Goal: Task Accomplishment & Management: Use online tool/utility

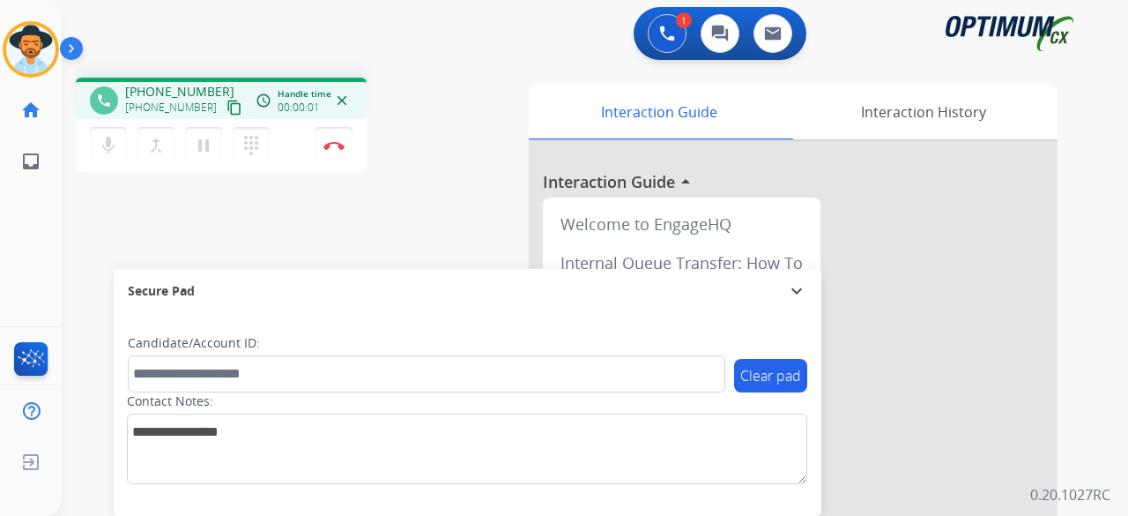
click at [227, 109] on mat-icon "content_copy" at bounding box center [235, 108] width 16 height 16
click at [332, 137] on button "Disconnect" at bounding box center [334, 145] width 37 height 37
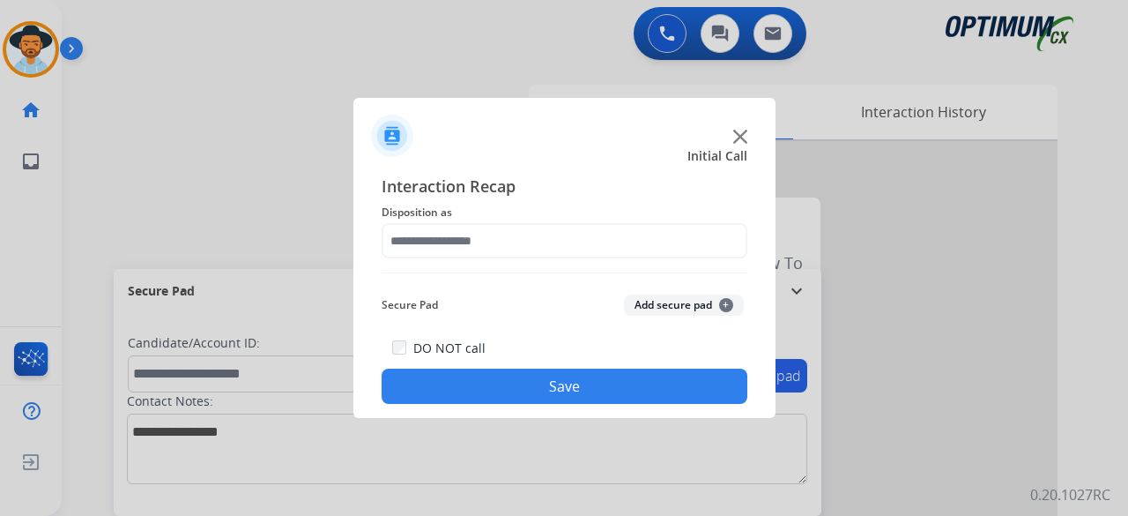
click at [743, 135] on img at bounding box center [740, 137] width 14 height 14
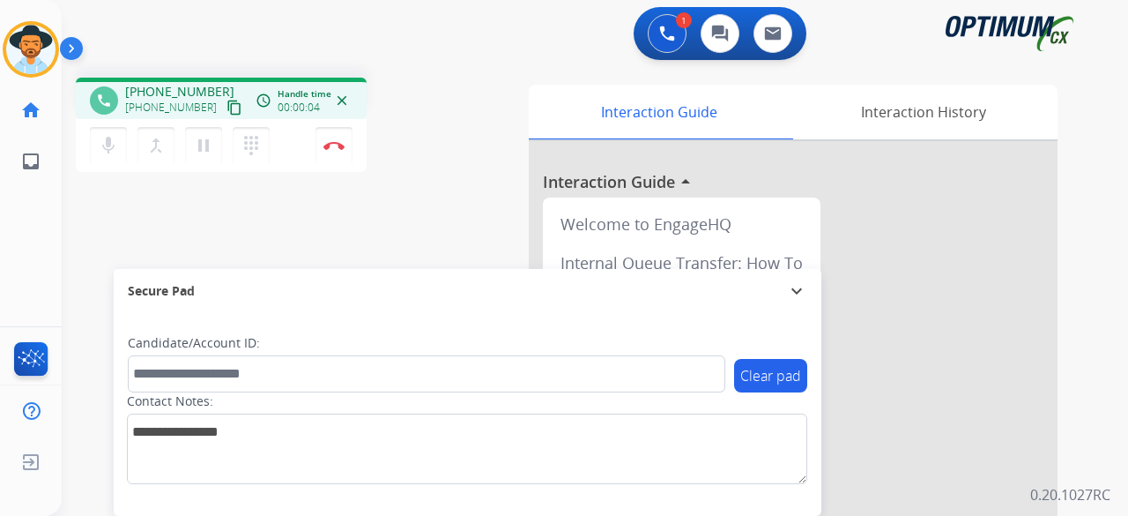
click at [227, 101] on mat-icon "content_copy" at bounding box center [235, 108] width 16 height 16
drag, startPoint x: 101, startPoint y: 166, endPoint x: 106, endPoint y: 145, distance: 21.6
click at [106, 145] on div "mic Mute merge_type Bridge pause Hold dialpad Dialpad Disconnect" at bounding box center [221, 145] width 291 height 53
click at [106, 145] on mat-icon "mic" at bounding box center [108, 145] width 21 height 21
click at [115, 147] on mat-icon "mic_off" at bounding box center [108, 145] width 21 height 21
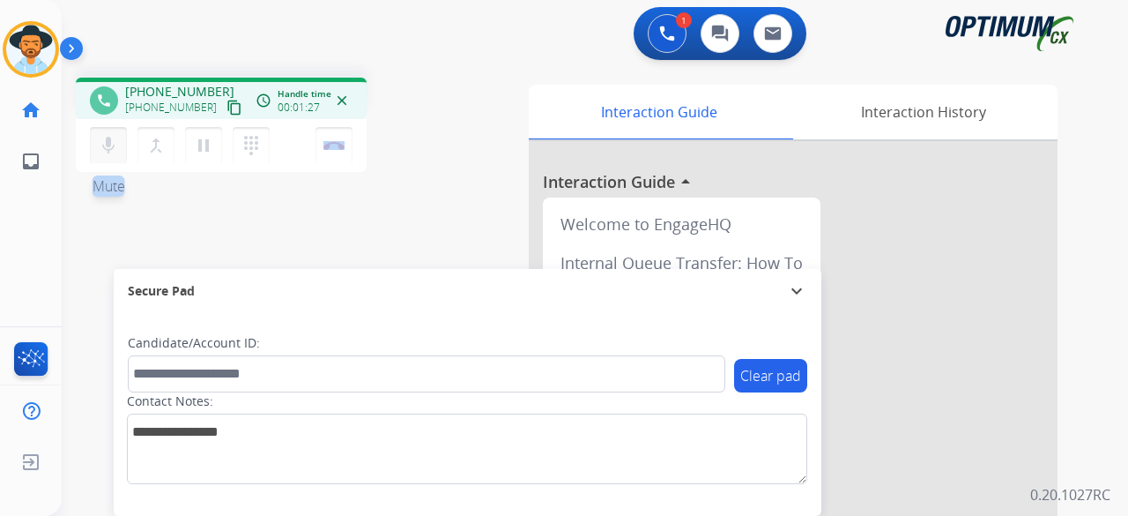
click at [111, 139] on mat-icon "mic" at bounding box center [108, 145] width 21 height 21
click at [109, 138] on mat-icon "mic_off" at bounding box center [108, 145] width 21 height 21
click at [325, 144] on img at bounding box center [333, 145] width 21 height 9
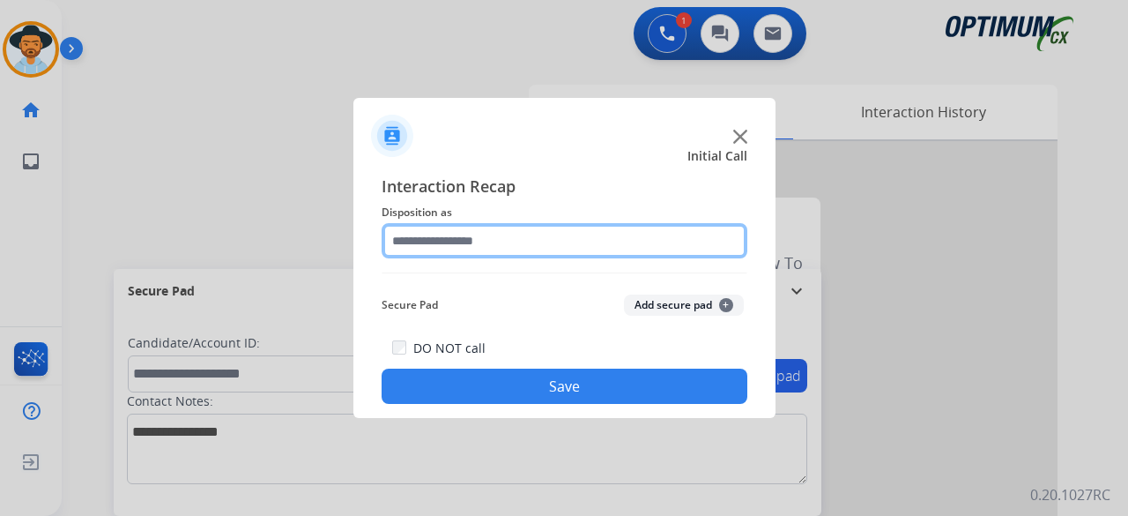
click at [516, 240] on input "text" at bounding box center [565, 240] width 366 height 35
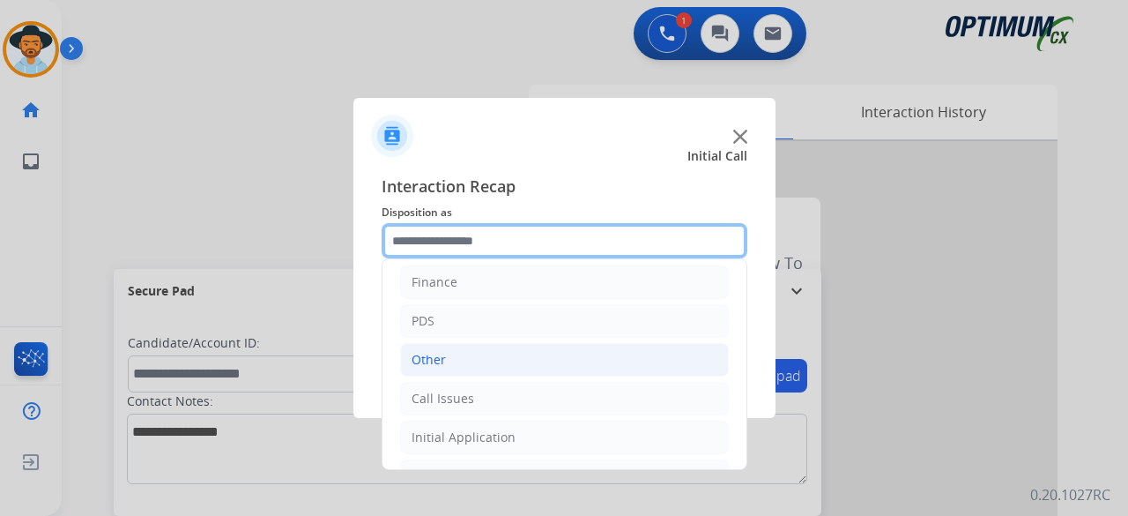
scroll to position [115, 0]
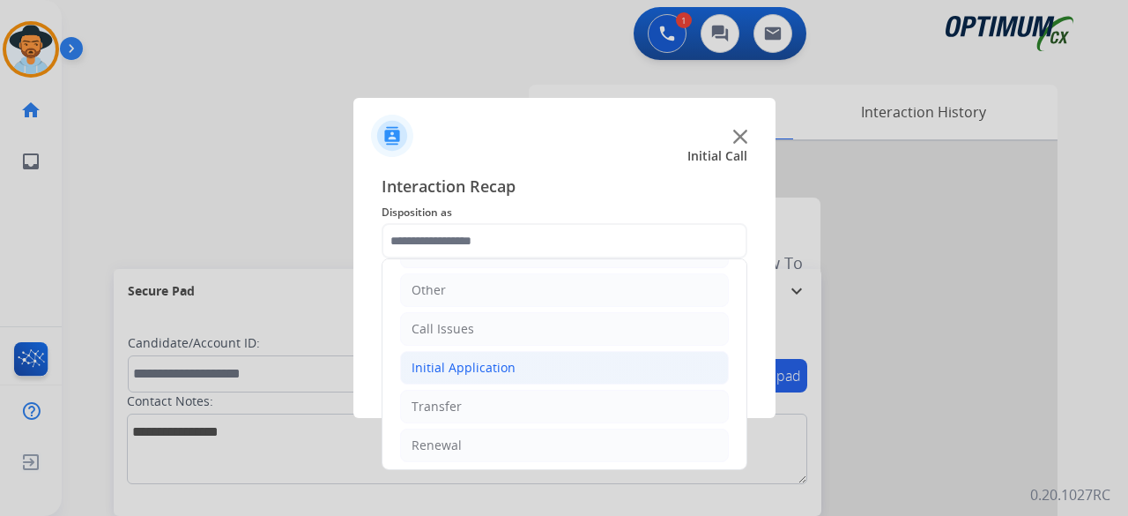
click at [502, 368] on div "Initial Application" at bounding box center [464, 368] width 104 height 18
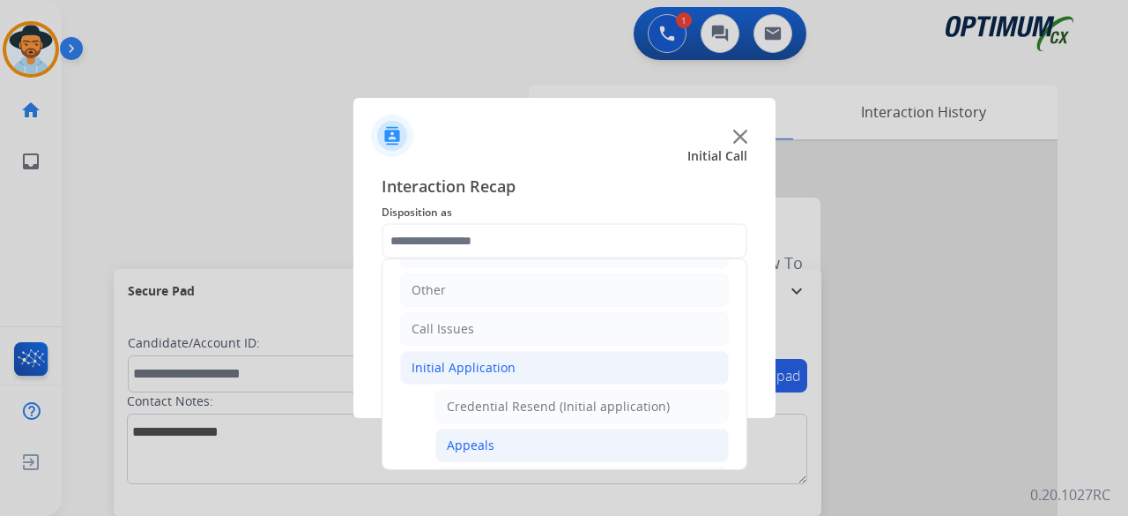
click at [513, 437] on li "Appeals" at bounding box center [581, 444] width 293 height 33
type input "*******"
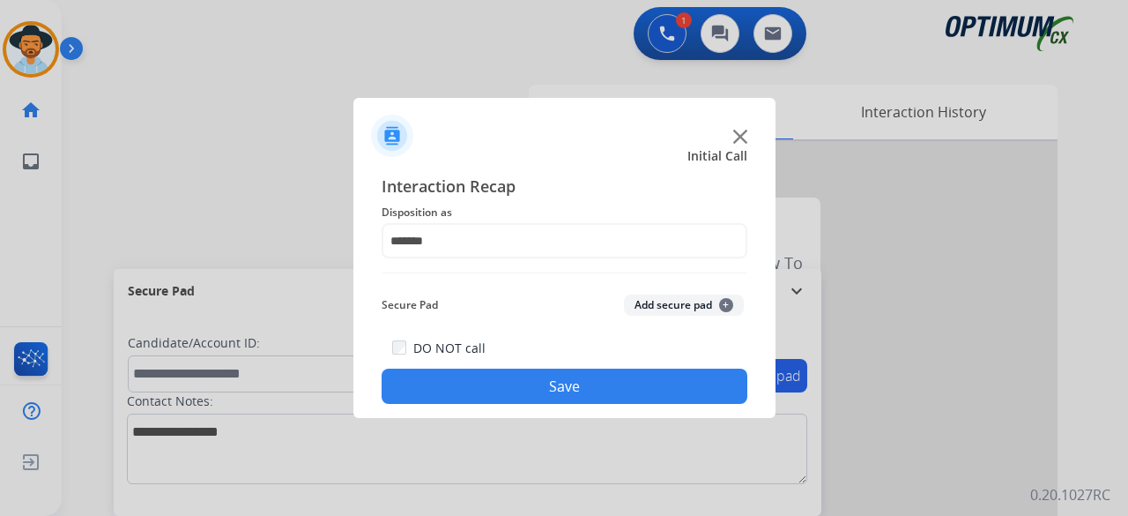
click at [680, 308] on button "Add secure pad +" at bounding box center [684, 304] width 120 height 21
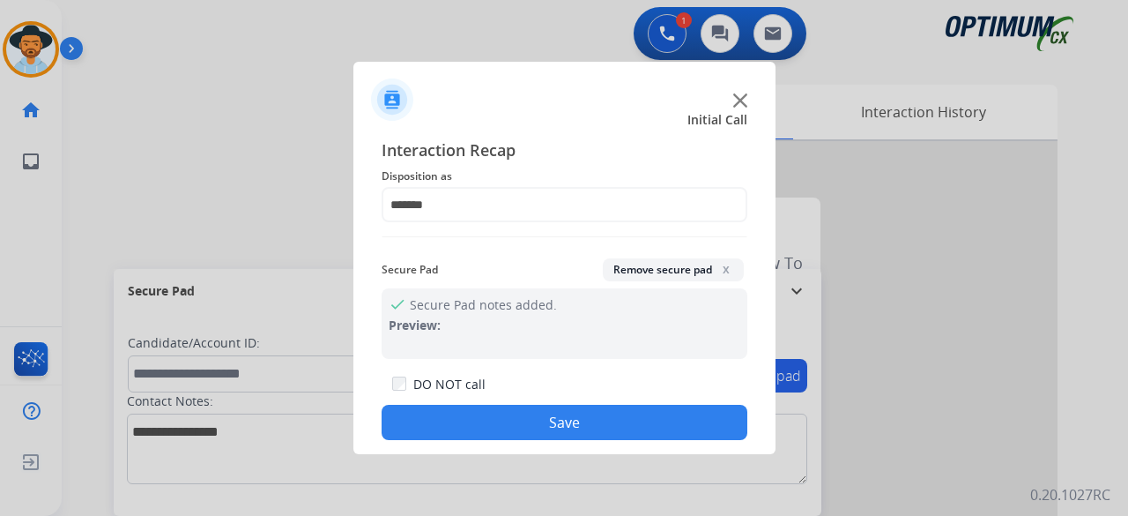
click at [598, 414] on button "Save" at bounding box center [565, 422] width 366 height 35
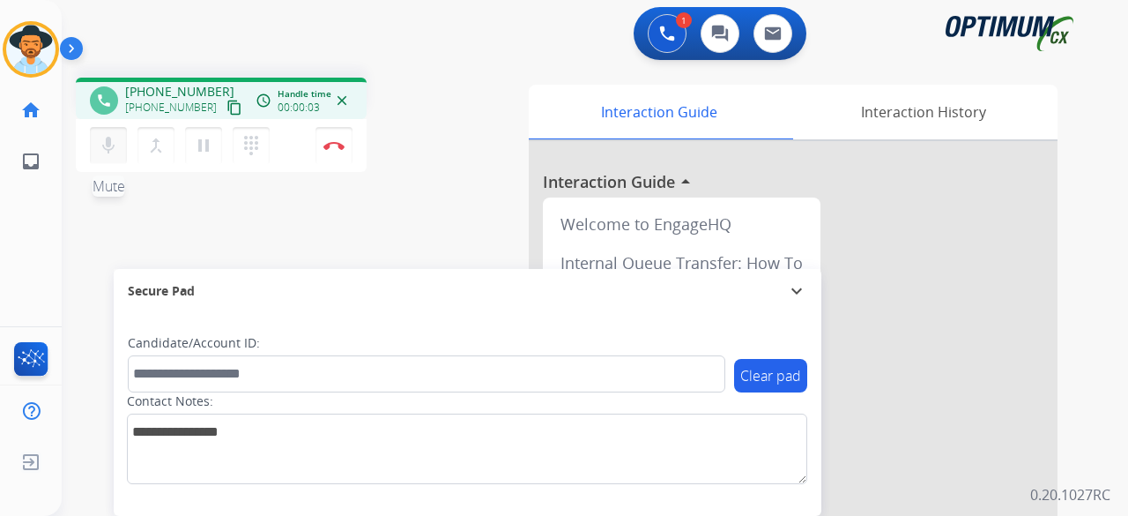
click at [112, 145] on mat-icon "mic" at bounding box center [108, 145] width 21 height 21
click at [227, 108] on mat-icon "content_copy" at bounding box center [235, 108] width 16 height 16
click at [109, 151] on mat-icon "mic_off" at bounding box center [108, 145] width 21 height 21
click at [106, 148] on mat-icon "mic" at bounding box center [108, 145] width 21 height 21
click at [106, 148] on mat-icon "mic_off" at bounding box center [108, 145] width 21 height 21
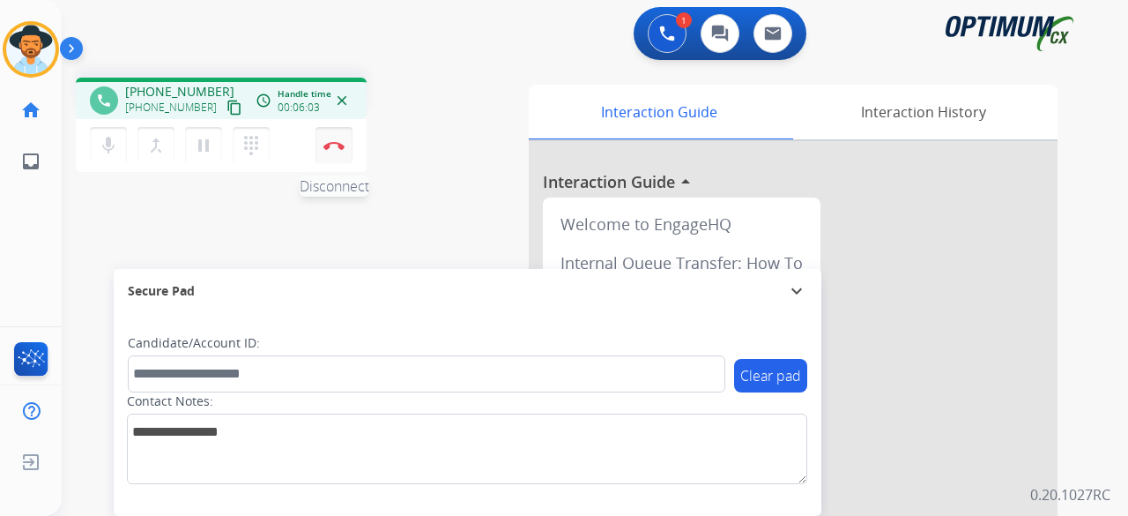
click at [332, 149] on img at bounding box center [333, 145] width 21 height 9
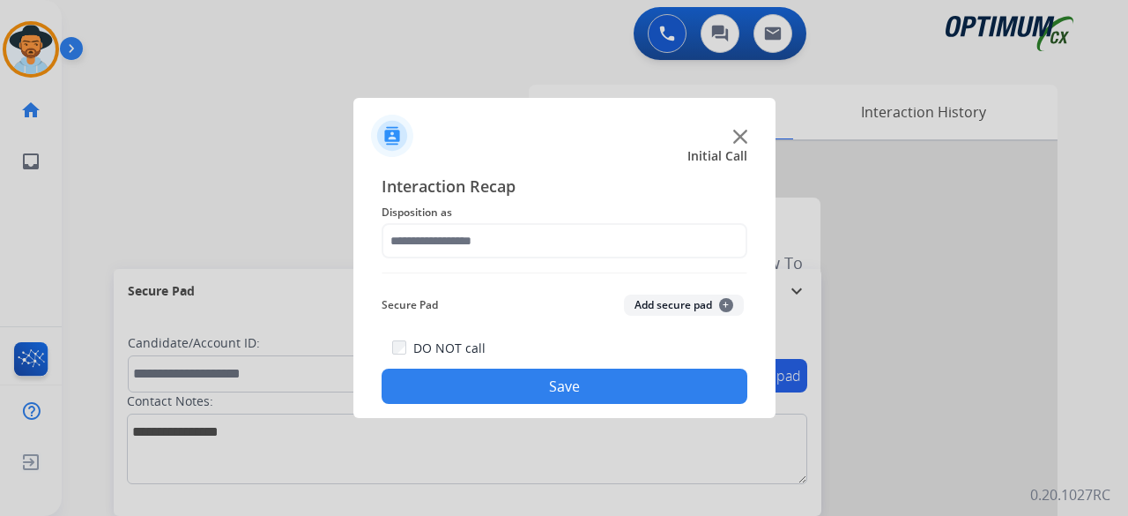
click at [742, 133] on img at bounding box center [740, 137] width 14 height 14
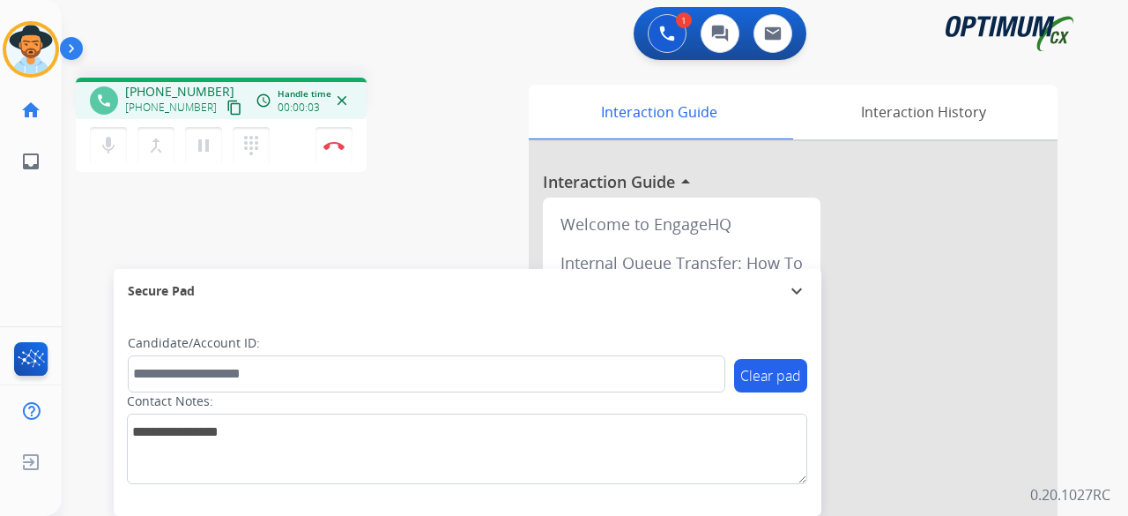
click at [227, 107] on mat-icon "content_copy" at bounding box center [235, 108] width 16 height 16
click at [106, 149] on mat-icon "mic" at bounding box center [108, 145] width 21 height 21
click at [103, 142] on mat-icon "mic_off" at bounding box center [108, 145] width 21 height 21
click at [114, 130] on button "mic Mute" at bounding box center [108, 145] width 37 height 37
click at [104, 152] on mat-icon "mic_off" at bounding box center [108, 145] width 21 height 21
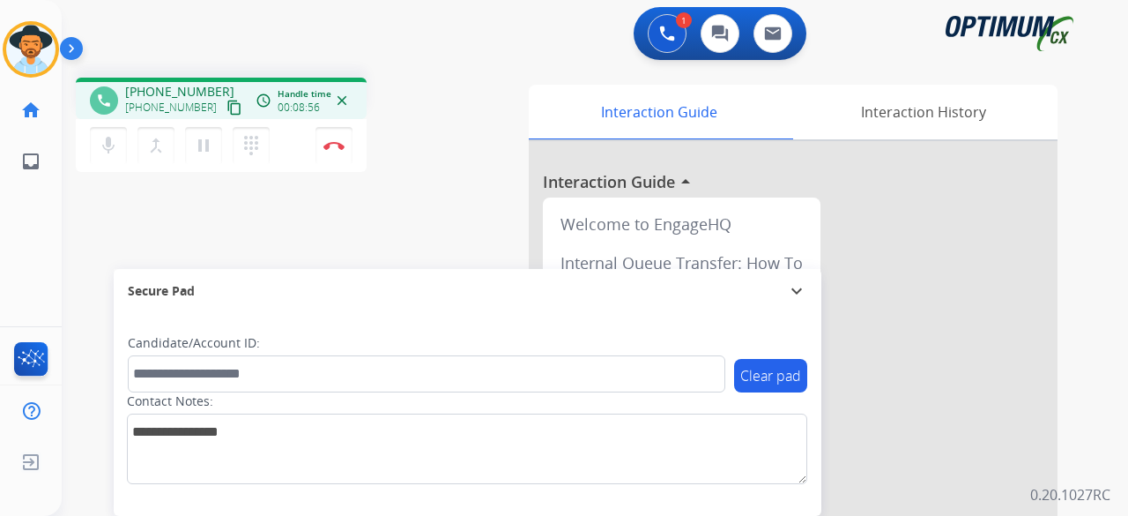
click at [101, 121] on div "mic Mute merge_type Bridge pause Hold dialpad Dialpad Disconnect" at bounding box center [221, 145] width 291 height 53
click at [108, 138] on mat-icon "mic" at bounding box center [108, 145] width 21 height 21
click at [105, 150] on mat-icon "mic_off" at bounding box center [108, 145] width 21 height 21
click at [338, 153] on button "Disconnect" at bounding box center [334, 145] width 37 height 37
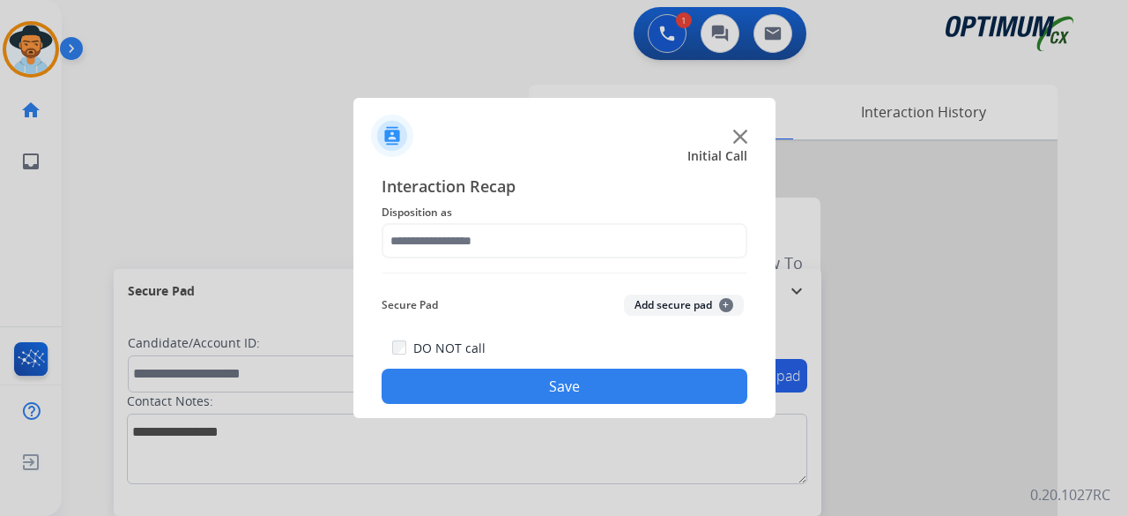
click at [740, 131] on img at bounding box center [740, 137] width 14 height 14
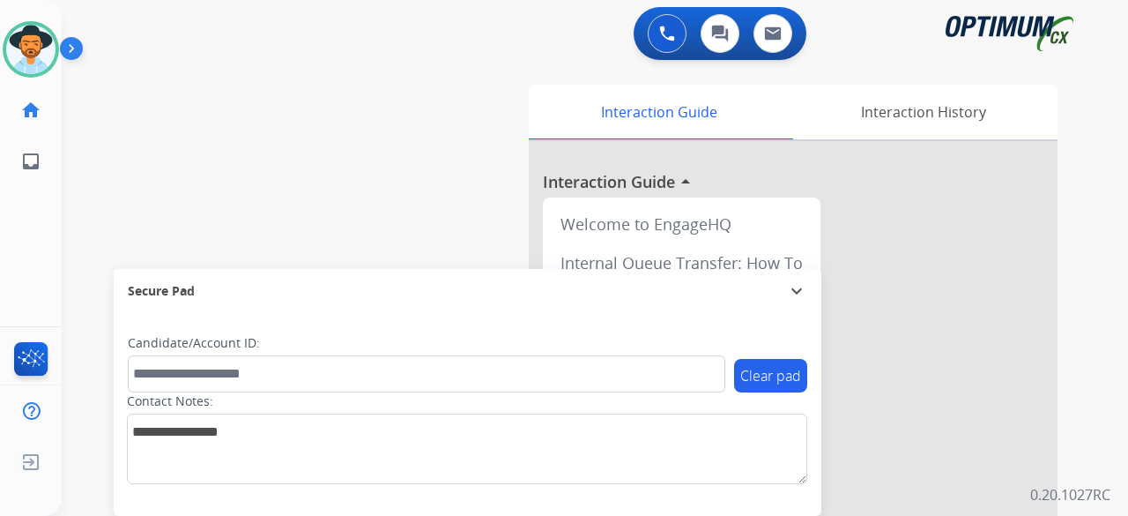
click at [172, 138] on div "swap_horiz Break voice bridge close_fullscreen Connect 3-Way Call merge_type Se…" at bounding box center [574, 430] width 1024 height 735
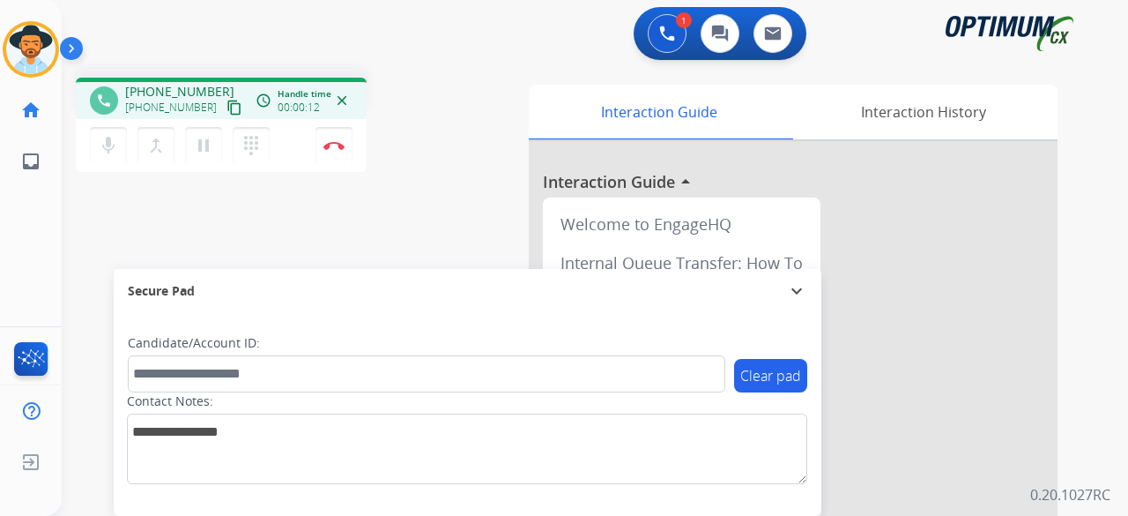
click at [227, 110] on mat-icon "content_copy" at bounding box center [235, 108] width 16 height 16
click at [334, 143] on img at bounding box center [333, 145] width 21 height 9
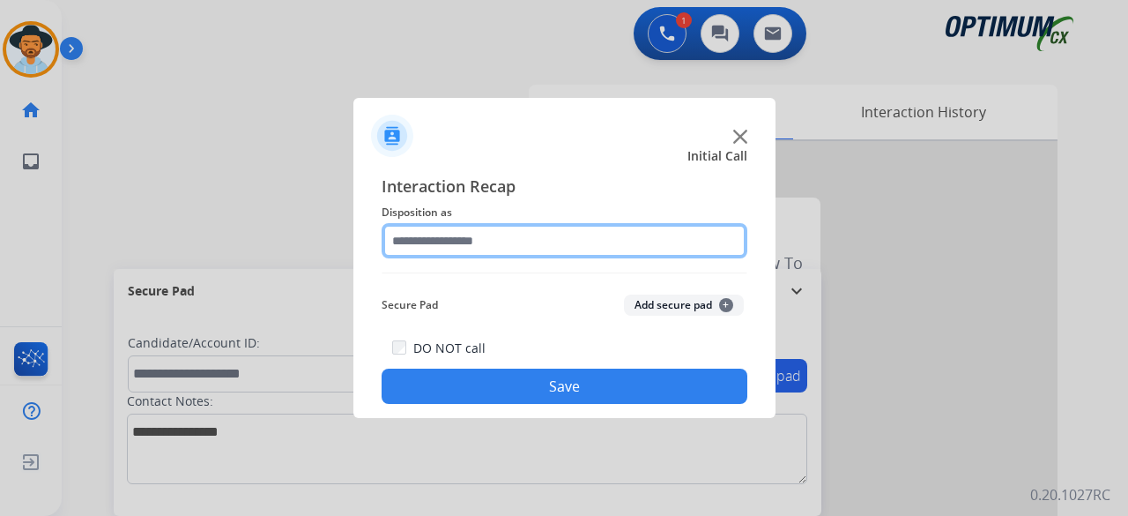
click at [541, 246] on input "text" at bounding box center [565, 240] width 366 height 35
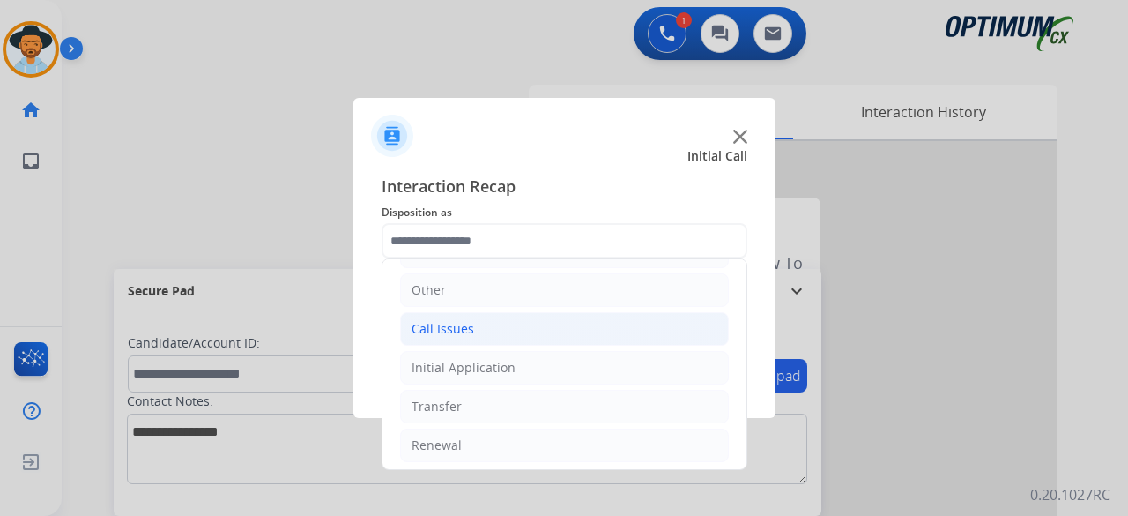
click at [516, 332] on li "Call Issues" at bounding box center [564, 328] width 329 height 33
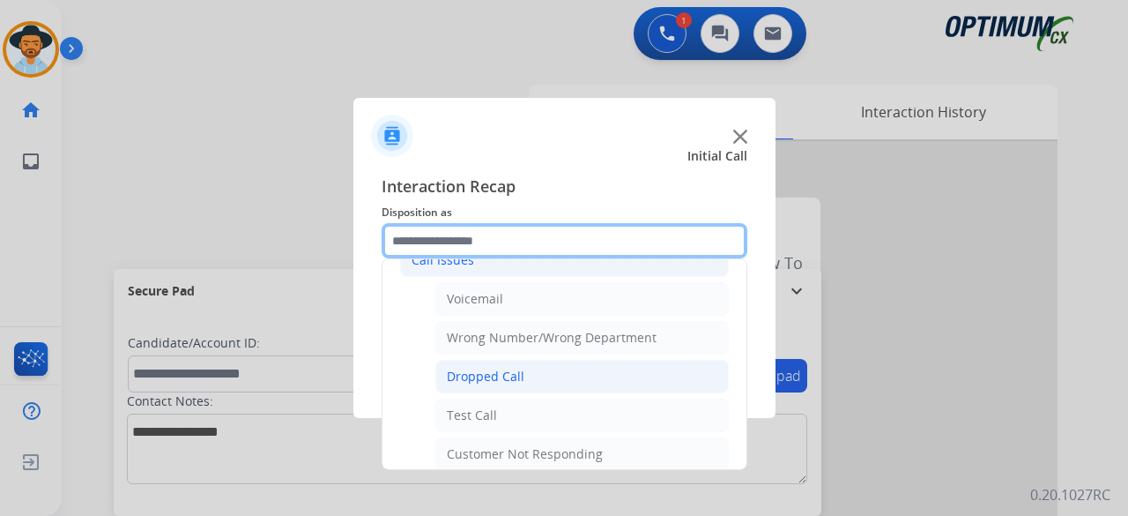
scroll to position [183, 0]
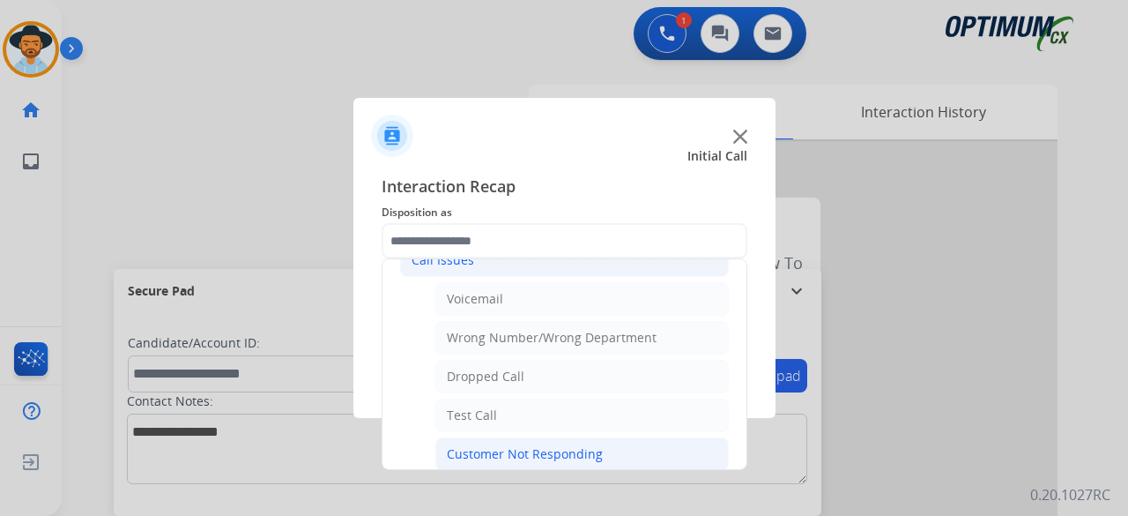
click at [524, 454] on div "Customer Not Responding" at bounding box center [525, 454] width 156 height 18
type input "**********"
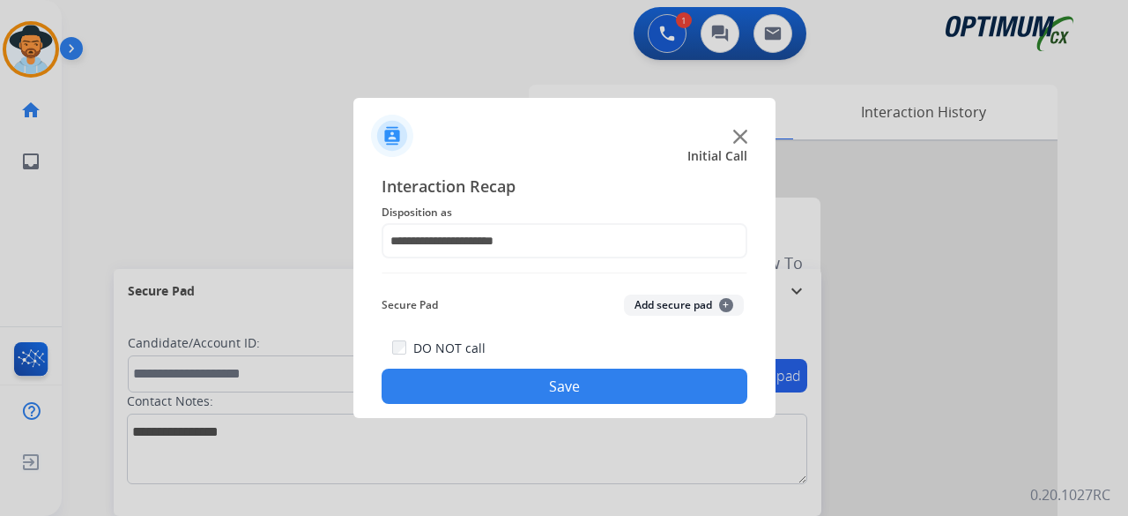
click at [701, 309] on button "Add secure pad +" at bounding box center [684, 304] width 120 height 21
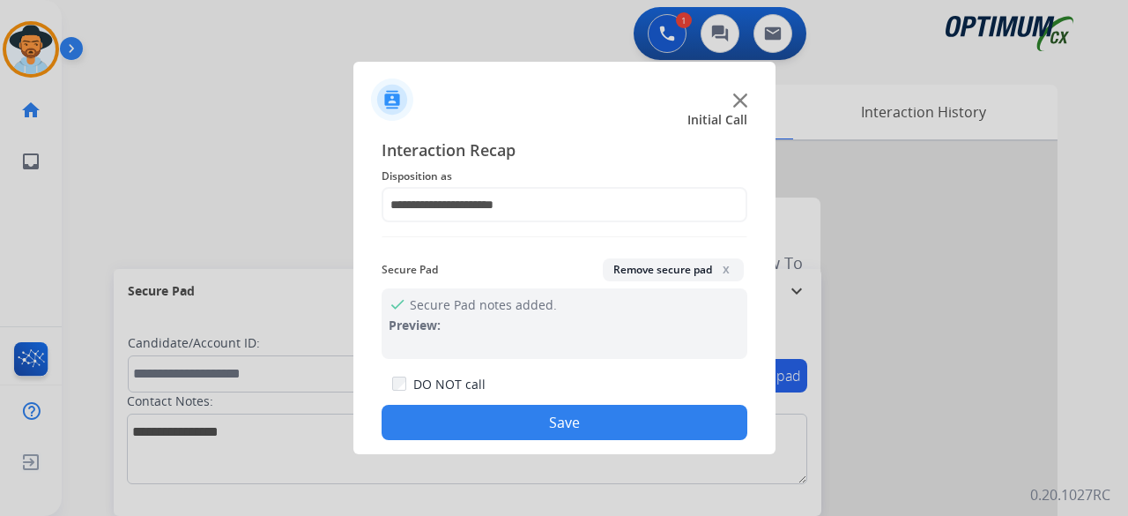
click at [614, 427] on button "Save" at bounding box center [565, 422] width 366 height 35
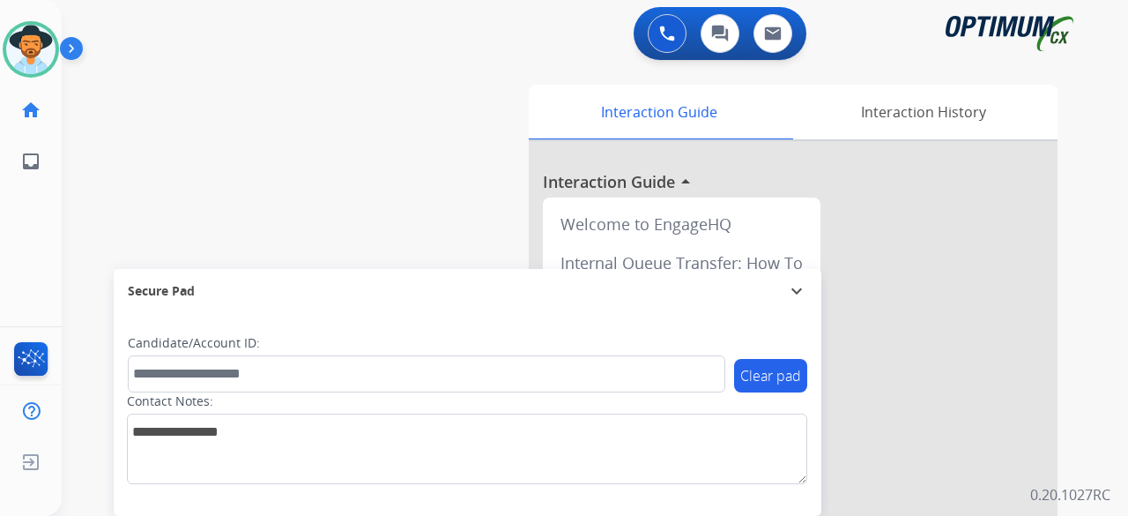
click at [584, 405] on div "Contact Notes:" at bounding box center [467, 438] width 680 height 92
click at [19, 34] on img at bounding box center [30, 49] width 49 height 49
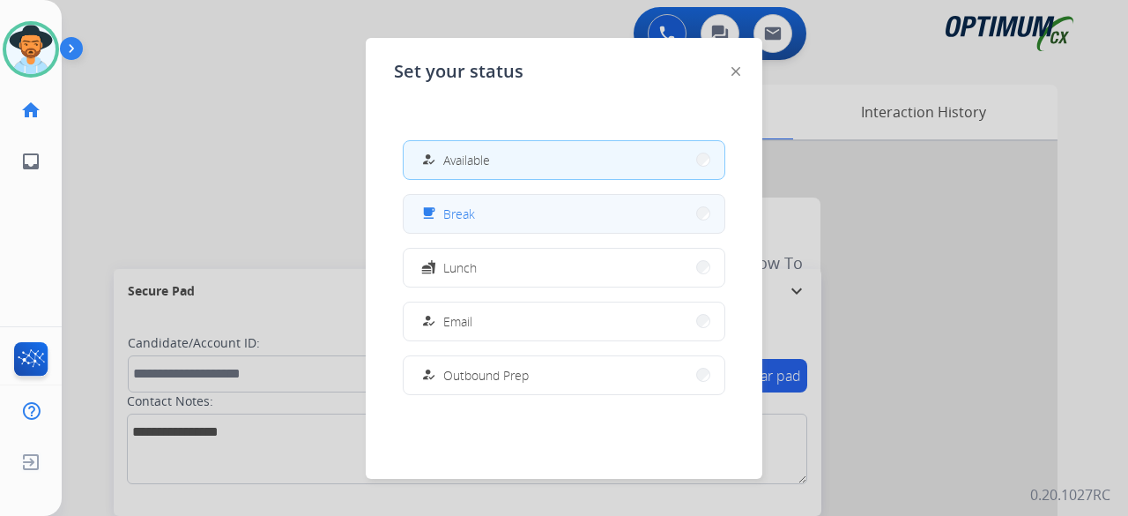
click at [516, 230] on button "free_breakfast Break" at bounding box center [564, 214] width 321 height 38
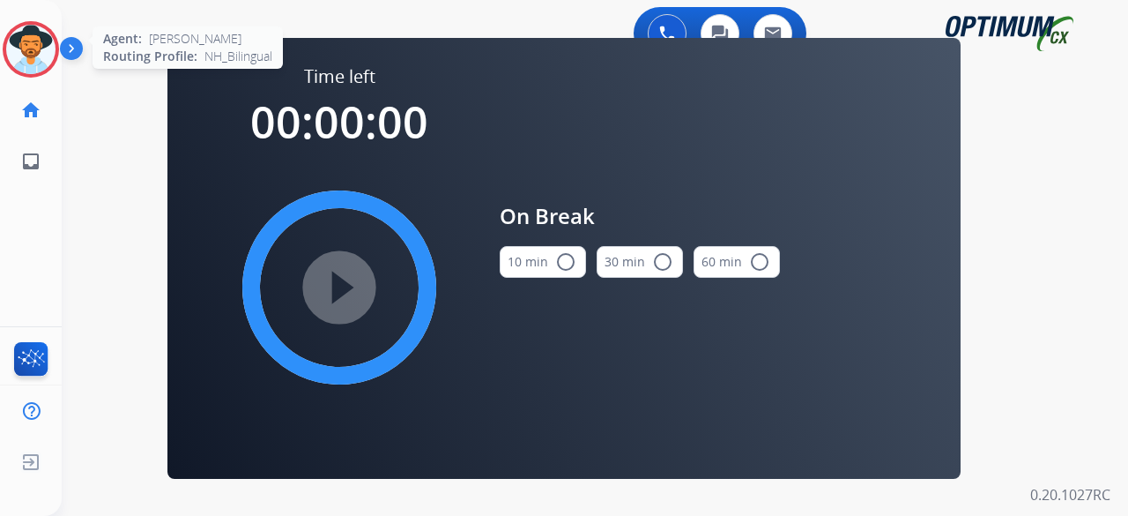
click at [30, 55] on img at bounding box center [30, 49] width 49 height 49
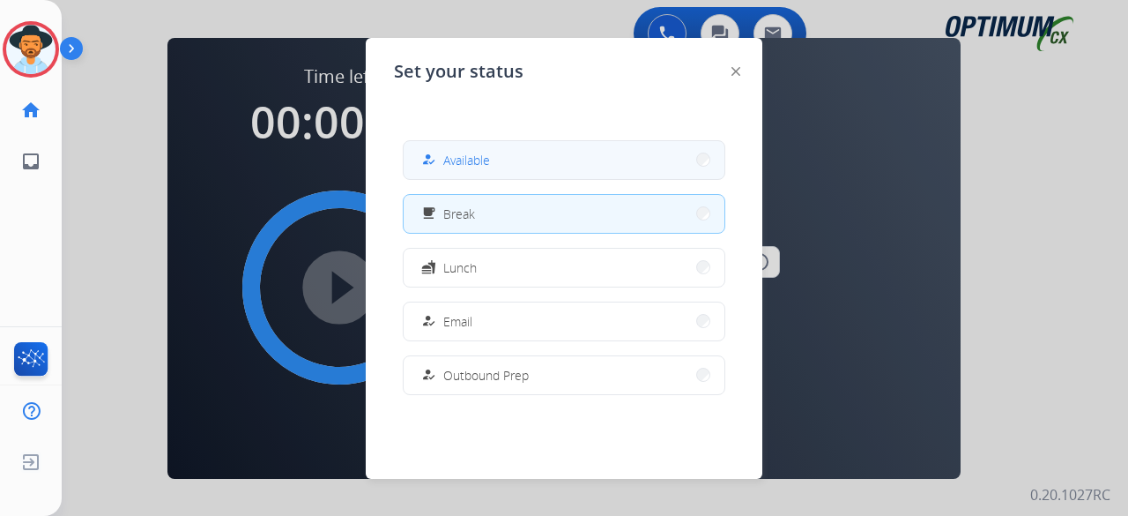
click at [483, 158] on span "Available" at bounding box center [466, 160] width 47 height 19
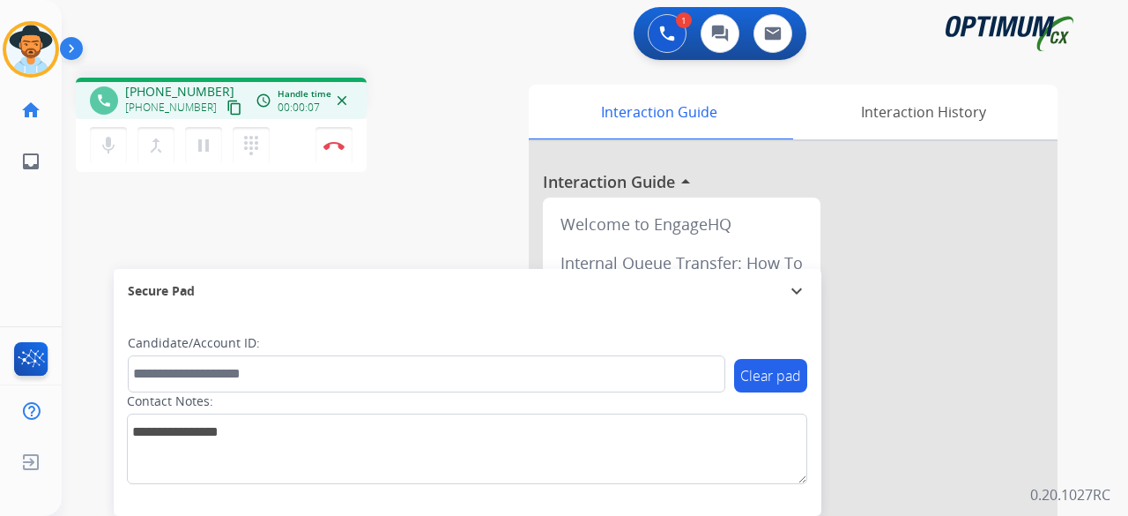
click at [227, 111] on mat-icon "content_copy" at bounding box center [235, 108] width 16 height 16
click at [105, 147] on mat-icon "mic" at bounding box center [108, 145] width 21 height 21
click at [116, 154] on mat-icon "mic_off" at bounding box center [108, 145] width 21 height 21
click at [337, 139] on button "Disconnect" at bounding box center [334, 145] width 37 height 37
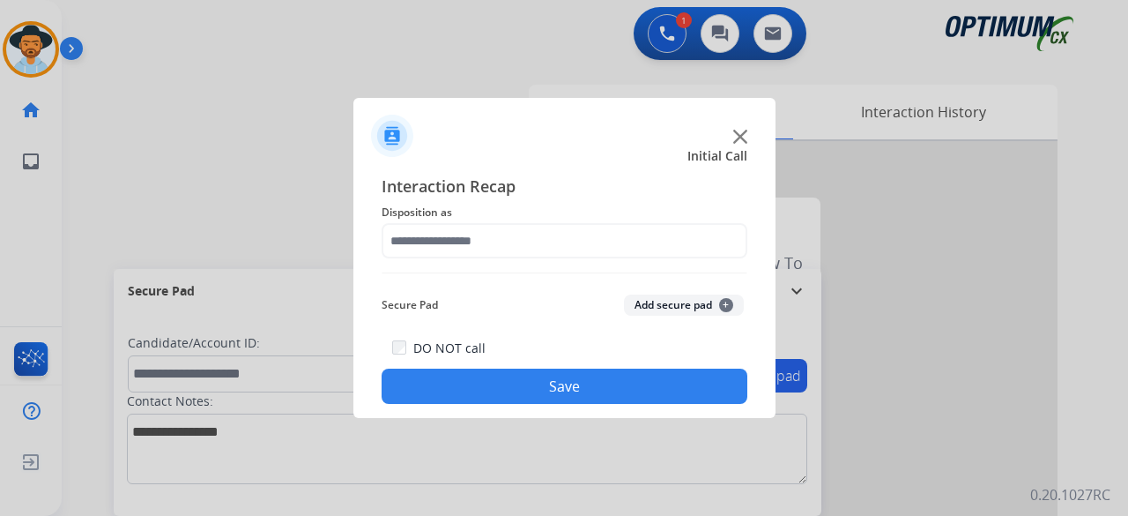
click at [740, 133] on img at bounding box center [740, 137] width 14 height 14
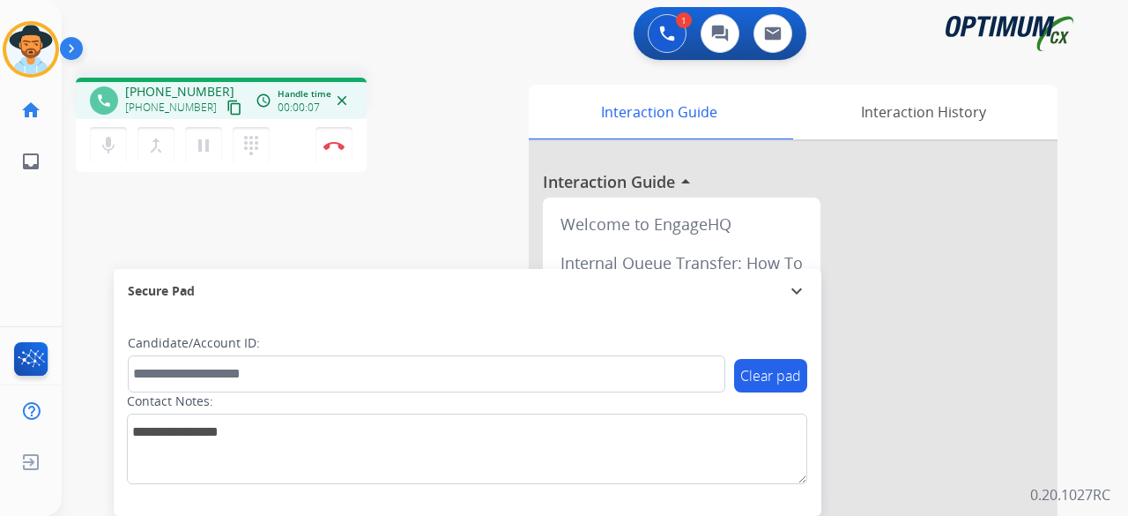
click at [224, 108] on button "content_copy" at bounding box center [234, 107] width 21 height 21
click at [338, 151] on button "Disconnect" at bounding box center [334, 145] width 37 height 37
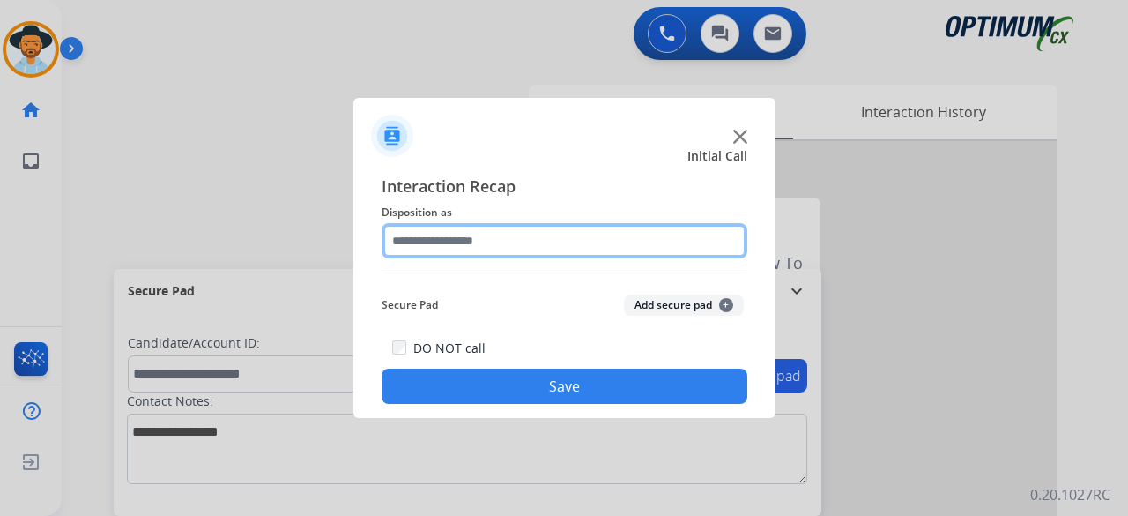
click at [538, 241] on input "text" at bounding box center [565, 240] width 366 height 35
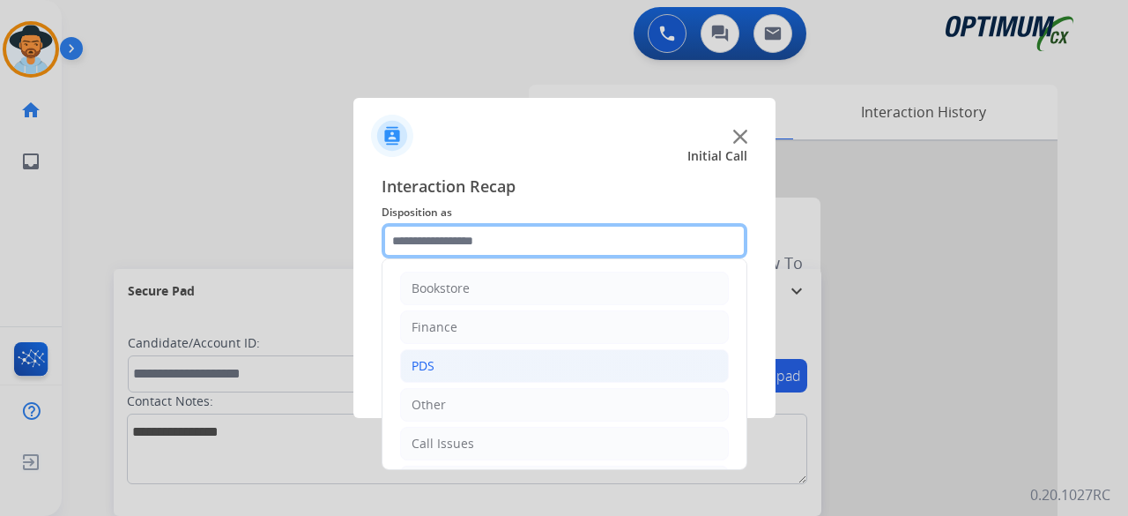
scroll to position [115, 0]
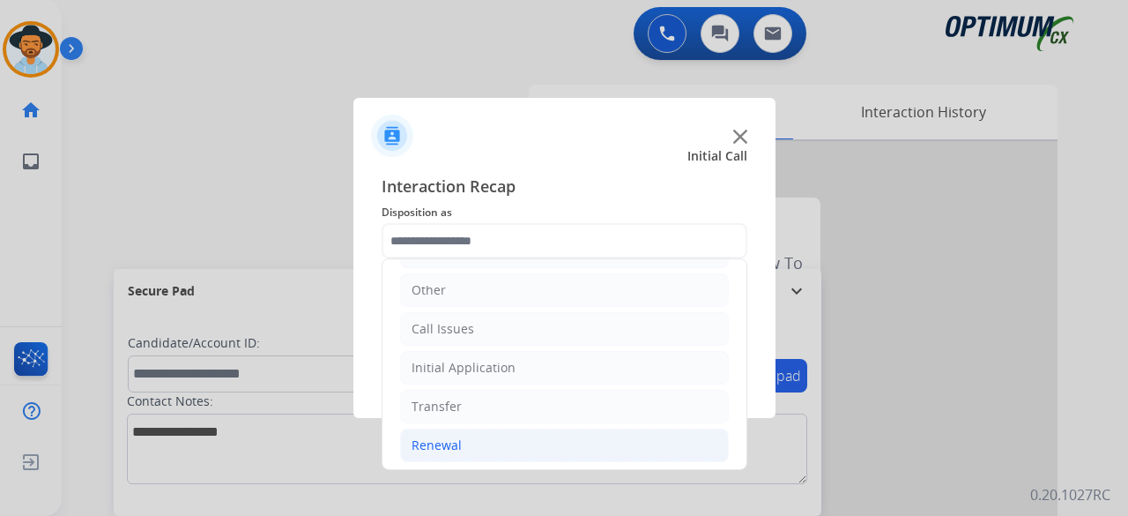
click at [479, 449] on li "Renewal" at bounding box center [564, 444] width 329 height 33
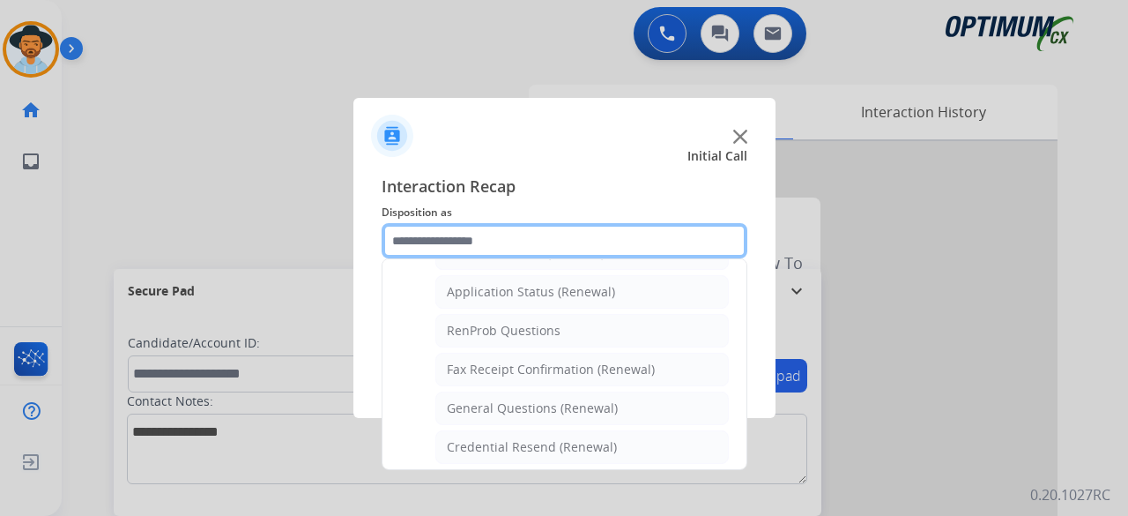
scroll to position [413, 0]
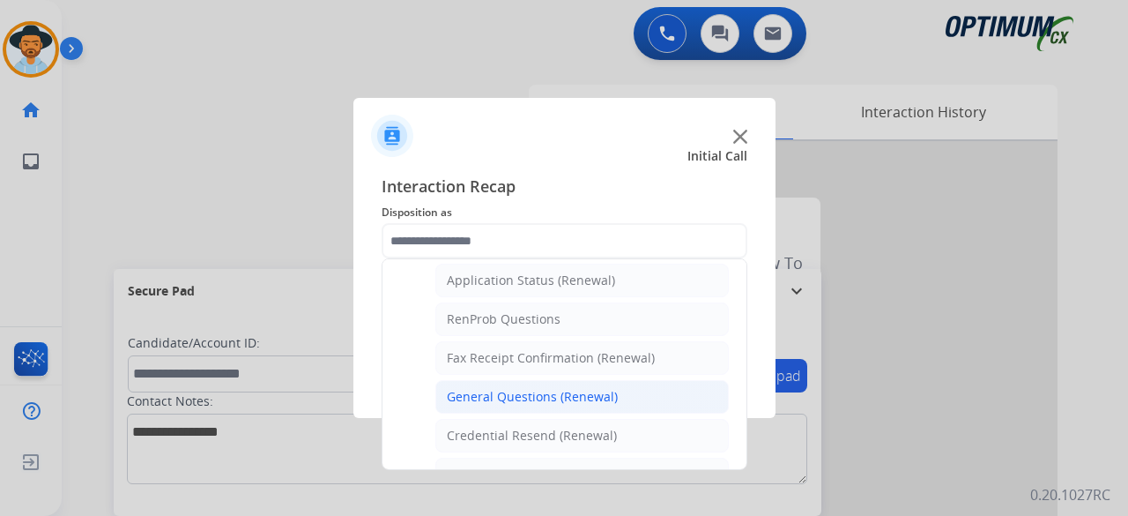
click at [550, 380] on li "General Questions (Renewal)" at bounding box center [581, 396] width 293 height 33
type input "**********"
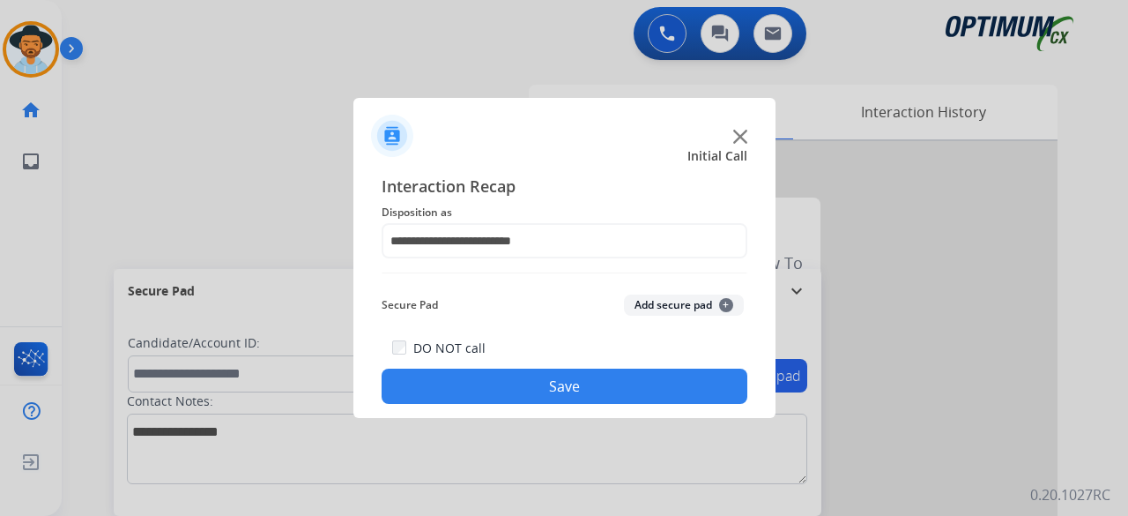
click at [690, 295] on button "Add secure pad +" at bounding box center [684, 304] width 120 height 21
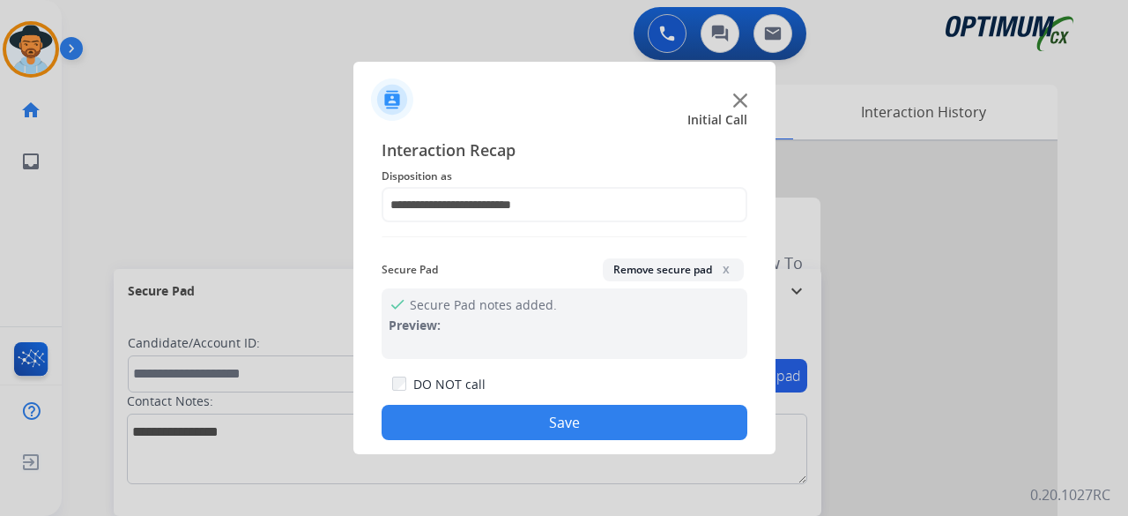
click at [583, 420] on button "Save" at bounding box center [565, 422] width 366 height 35
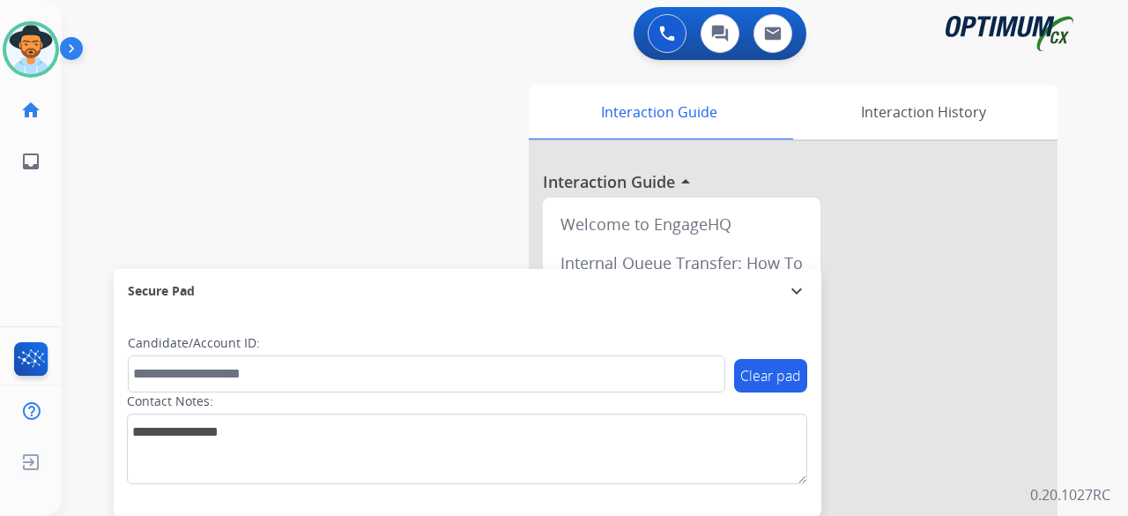
click at [342, 165] on div "swap_horiz Break voice bridge close_fullscreen Connect 3-Way Call merge_type Se…" at bounding box center [574, 430] width 1024 height 735
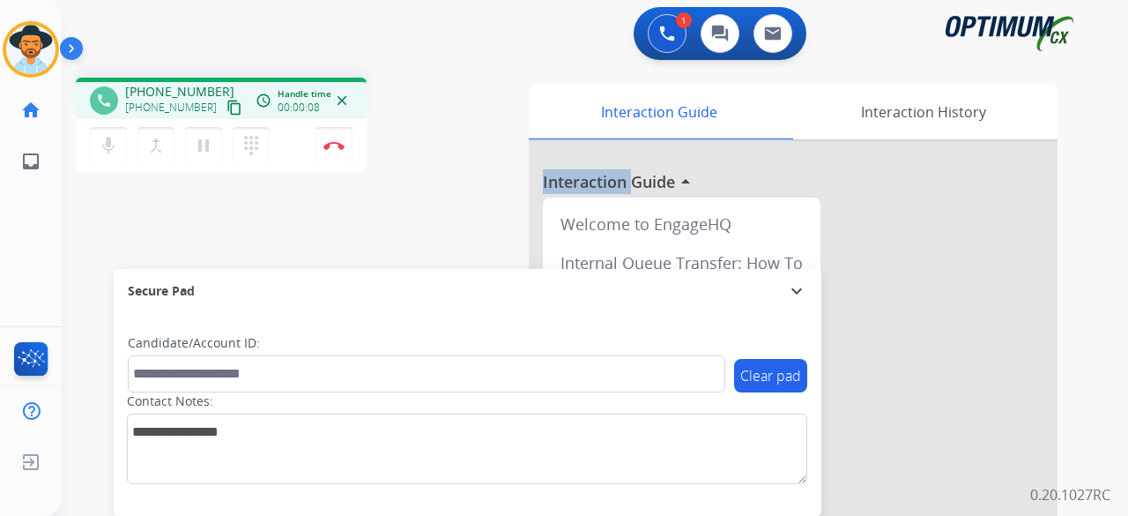
click at [227, 105] on mat-icon "content_copy" at bounding box center [235, 108] width 16 height 16
click at [112, 142] on mat-icon "mic" at bounding box center [108, 145] width 21 height 21
click at [107, 143] on mat-icon "mic_off" at bounding box center [108, 145] width 21 height 21
click at [107, 143] on mat-icon "mic" at bounding box center [108, 145] width 21 height 21
click at [115, 150] on mat-icon "mic_off" at bounding box center [108, 145] width 21 height 21
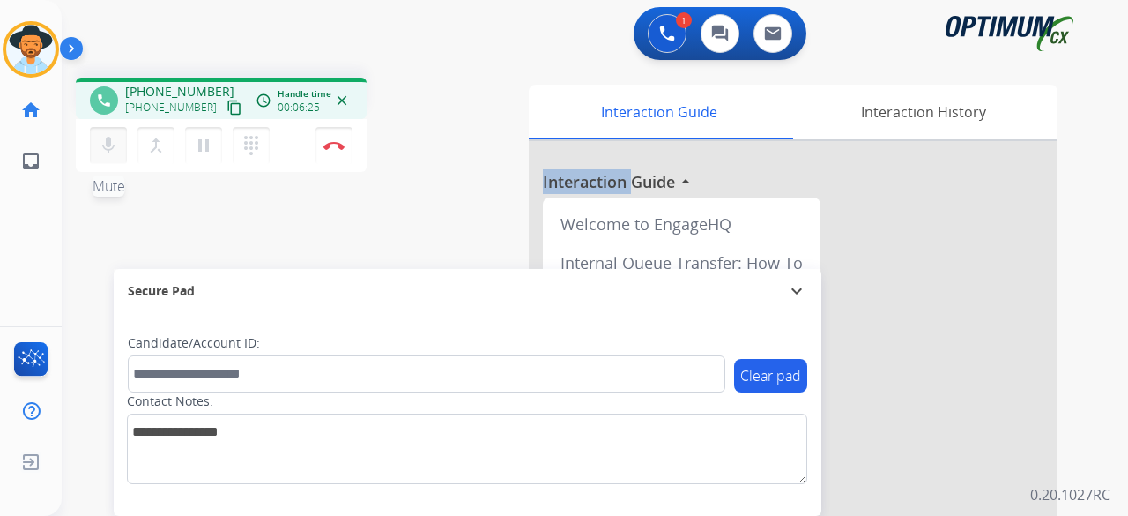
click at [103, 148] on mat-icon "mic" at bounding box center [108, 145] width 21 height 21
click at [119, 161] on button "mic_off Mute" at bounding box center [108, 145] width 37 height 37
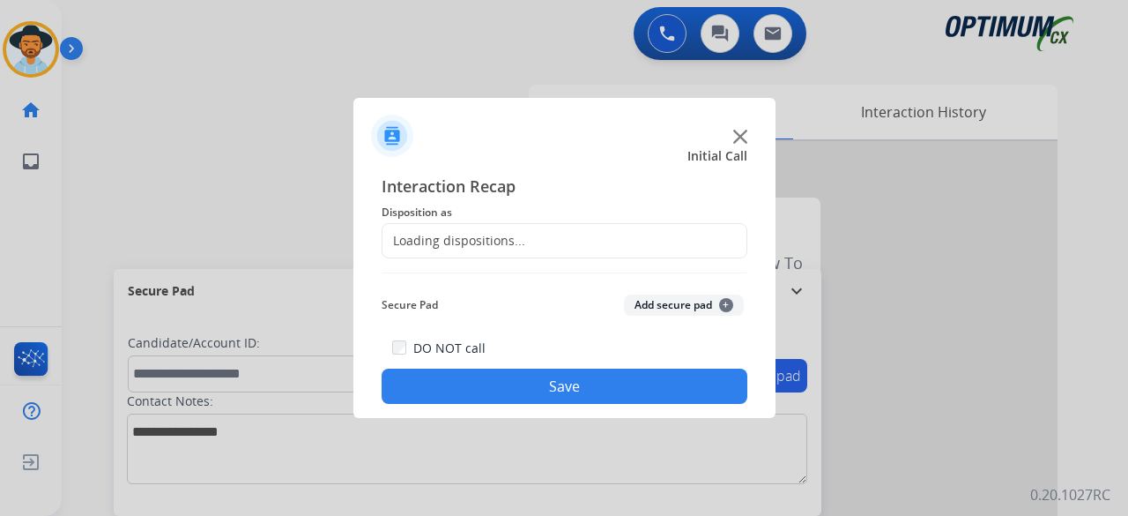
click at [333, 142] on div at bounding box center [564, 258] width 1128 height 516
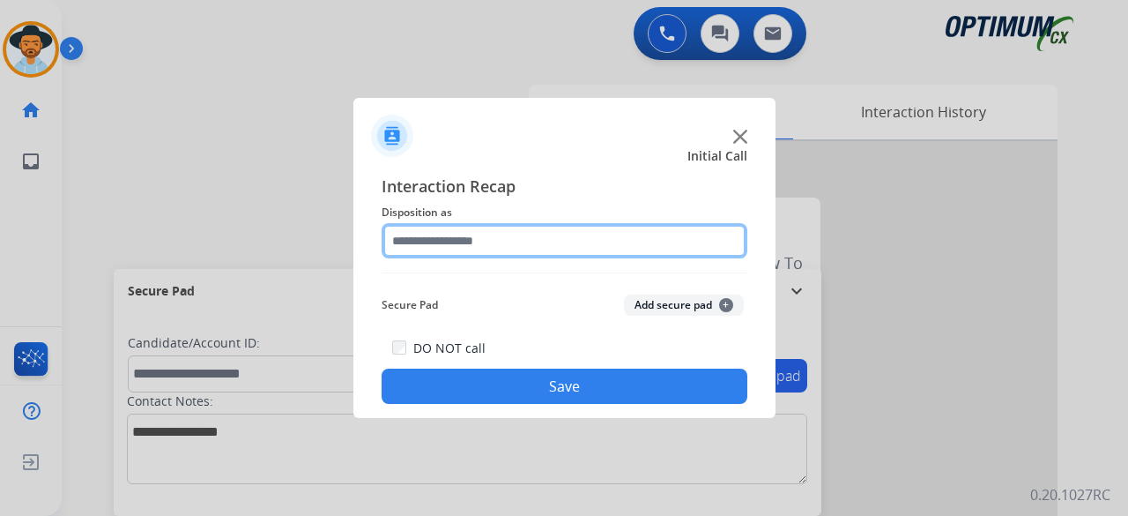
click at [508, 240] on input "text" at bounding box center [565, 240] width 366 height 35
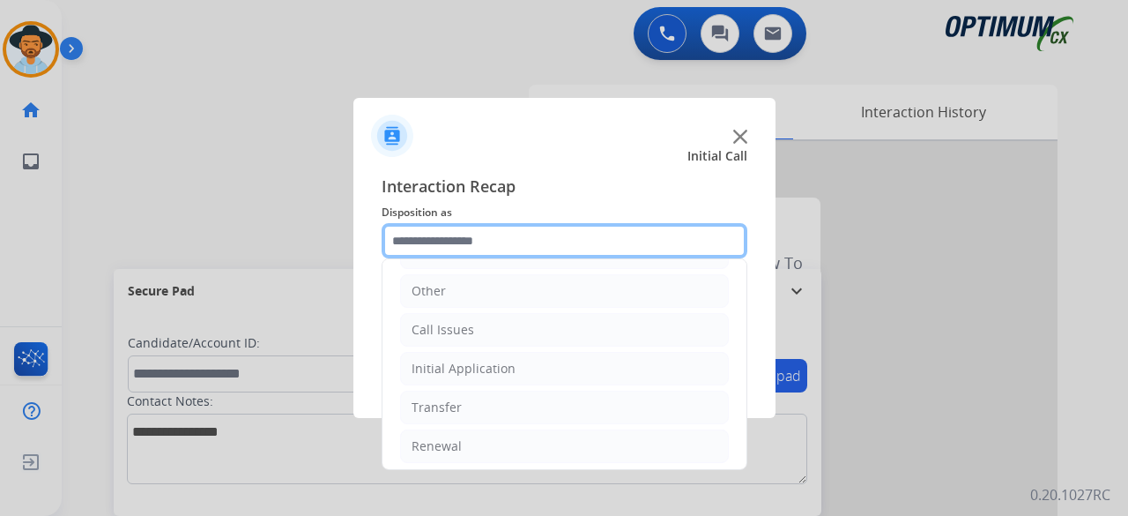
scroll to position [115, 0]
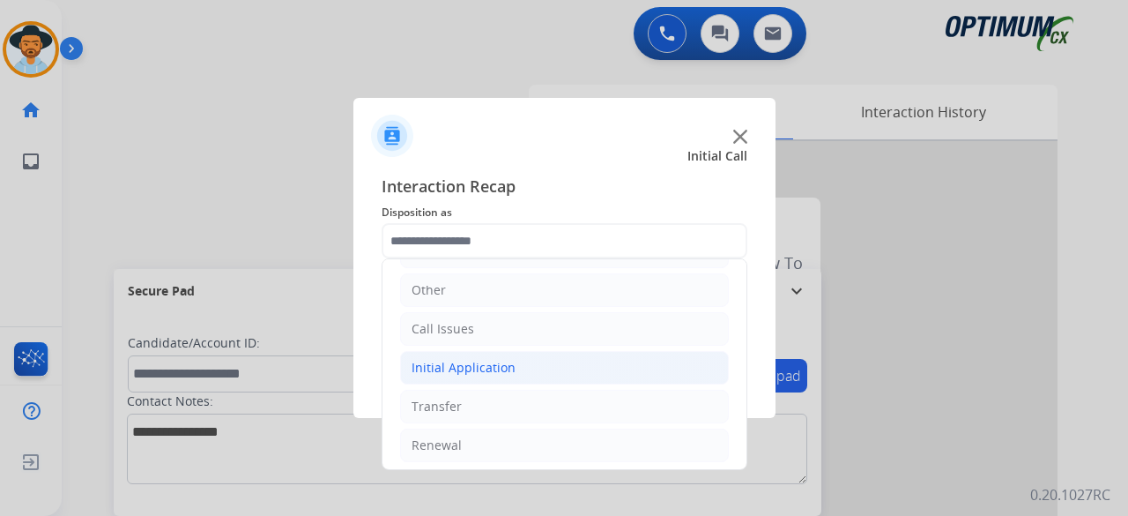
click at [516, 366] on li "Initial Application" at bounding box center [564, 367] width 329 height 33
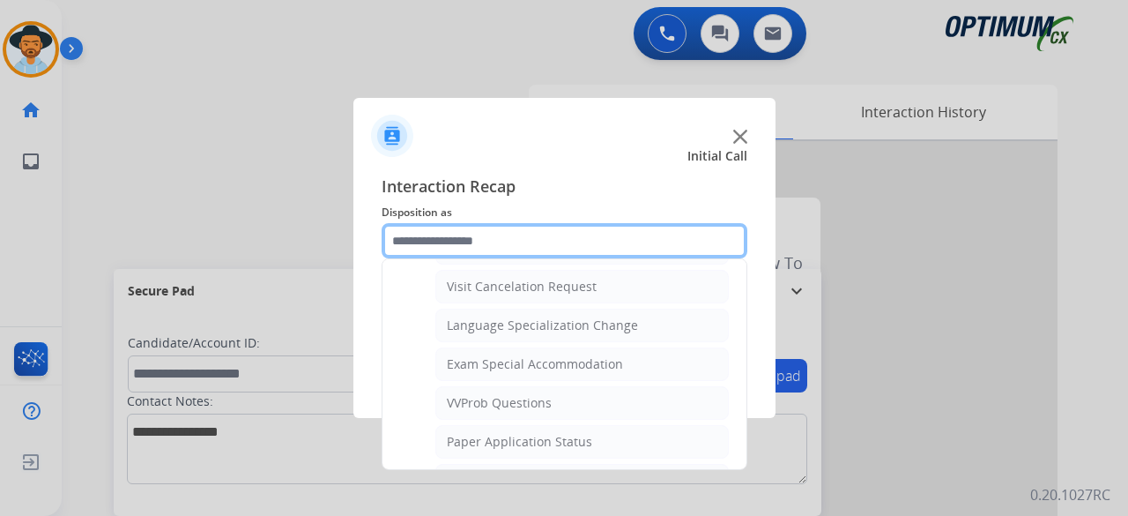
scroll to position [855, 0]
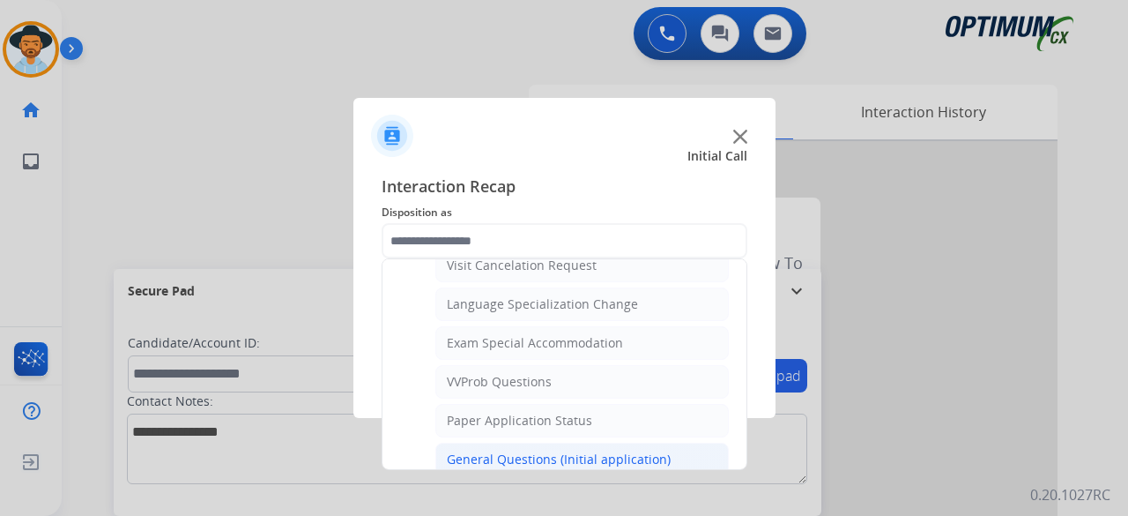
click at [557, 452] on li "General Questions (Initial application)" at bounding box center [581, 458] width 293 height 33
type input "**********"
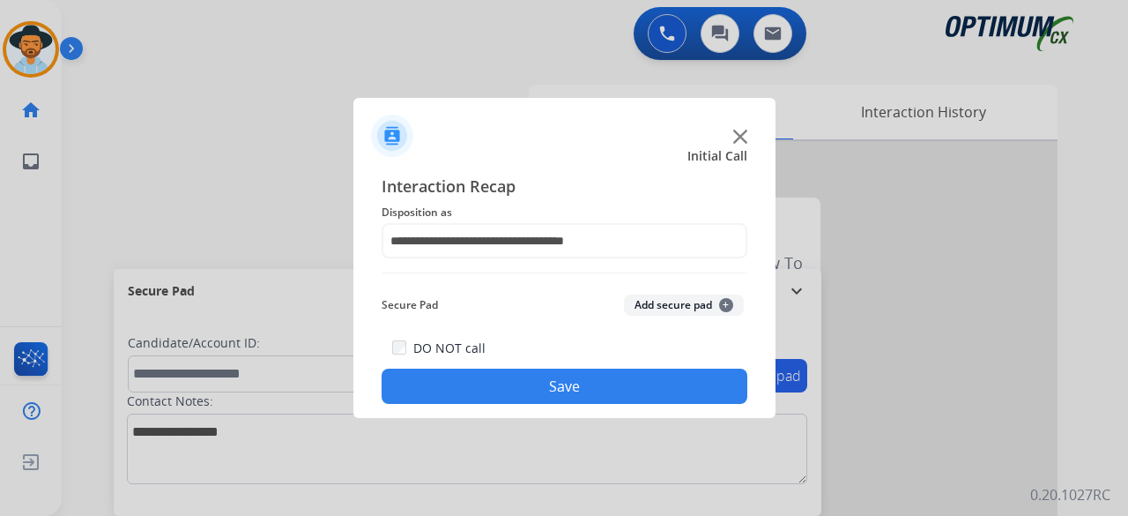
click at [705, 292] on div "Secure Pad Add secure pad +" at bounding box center [565, 304] width 366 height 35
click at [694, 301] on button "Add secure pad +" at bounding box center [684, 304] width 120 height 21
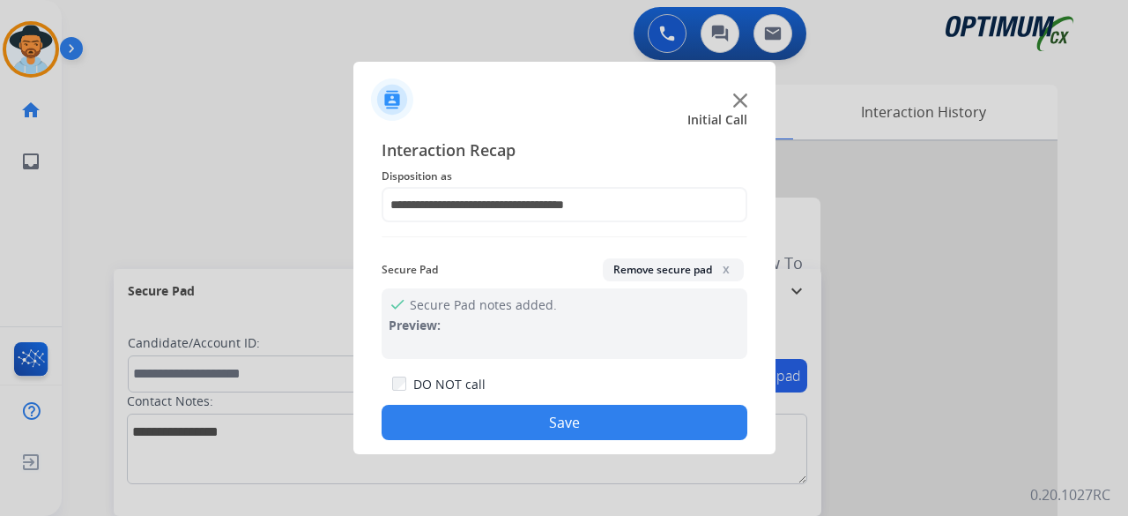
click at [590, 427] on button "Save" at bounding box center [565, 422] width 366 height 35
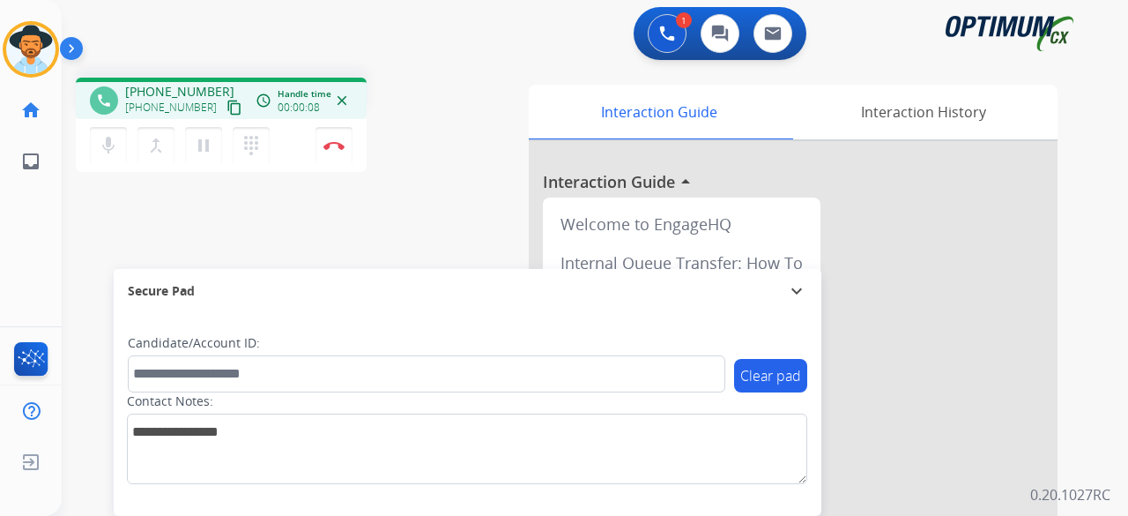
click at [227, 105] on mat-icon "content_copy" at bounding box center [235, 108] width 16 height 16
click at [335, 144] on img at bounding box center [333, 145] width 21 height 9
click at [338, 130] on button "Disconnect" at bounding box center [334, 145] width 37 height 37
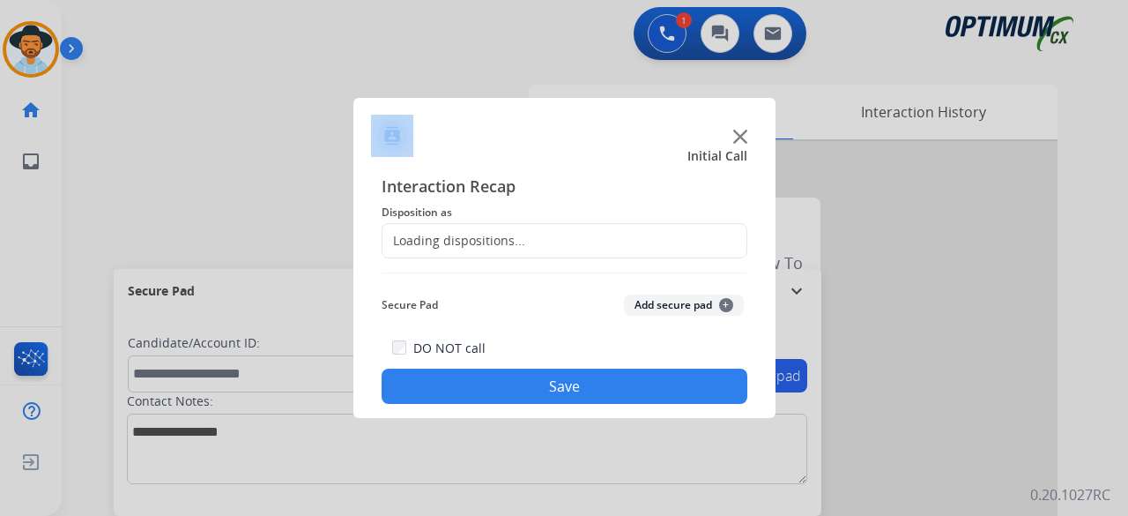
click at [338, 130] on div at bounding box center [564, 258] width 1128 height 516
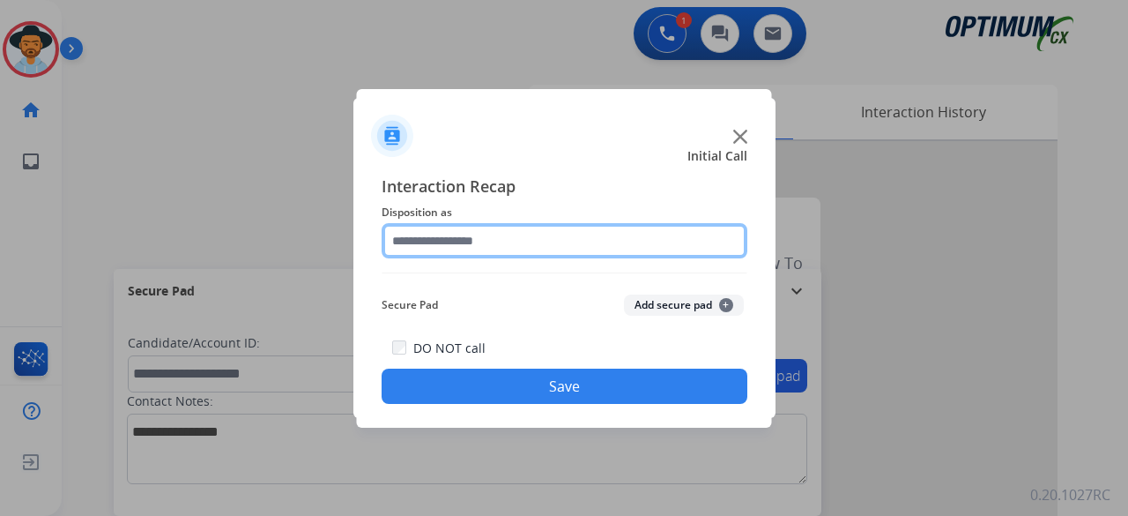
click at [564, 247] on input "text" at bounding box center [565, 240] width 366 height 35
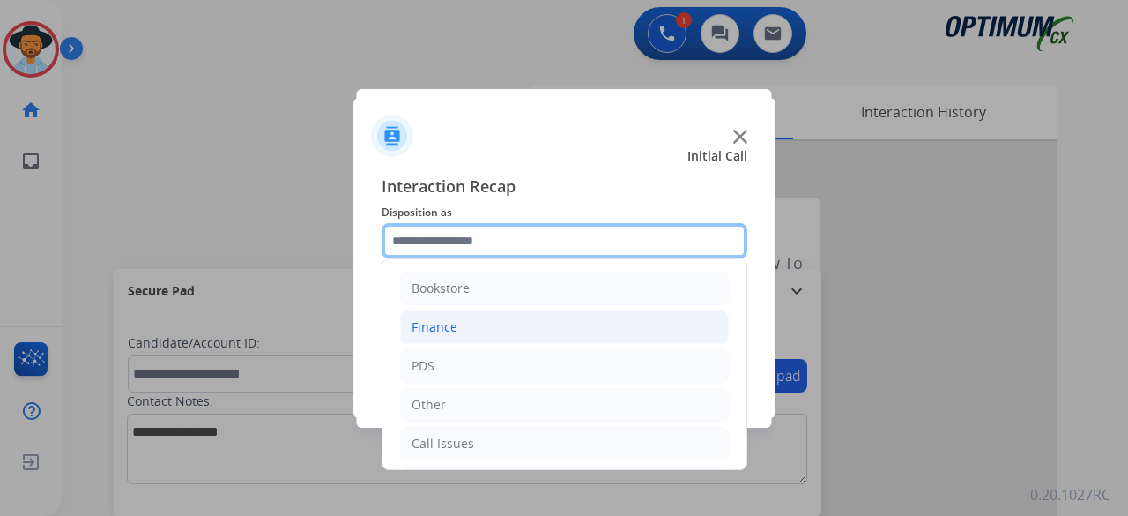
scroll to position [115, 0]
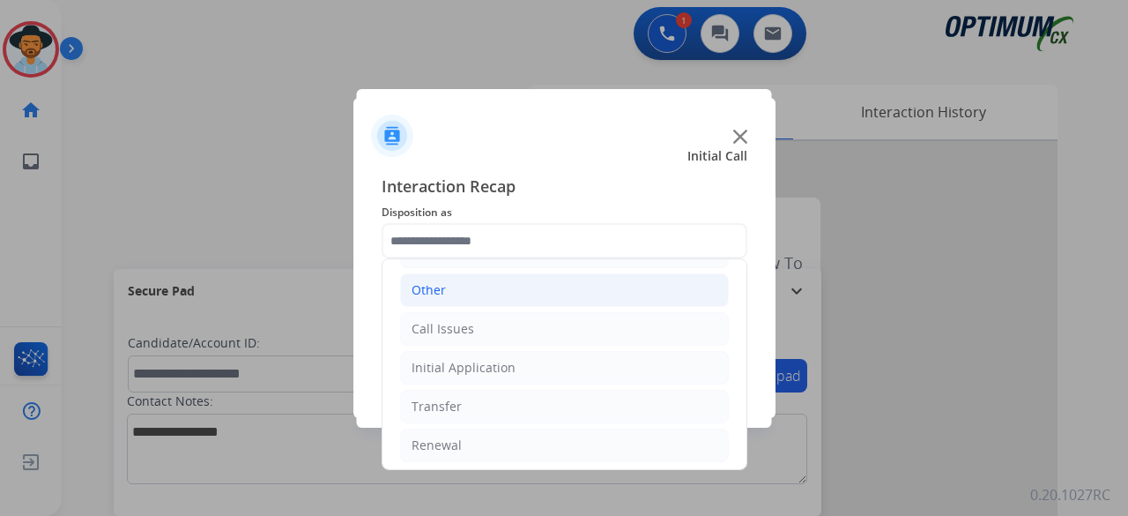
click at [491, 299] on li "Other" at bounding box center [564, 289] width 329 height 33
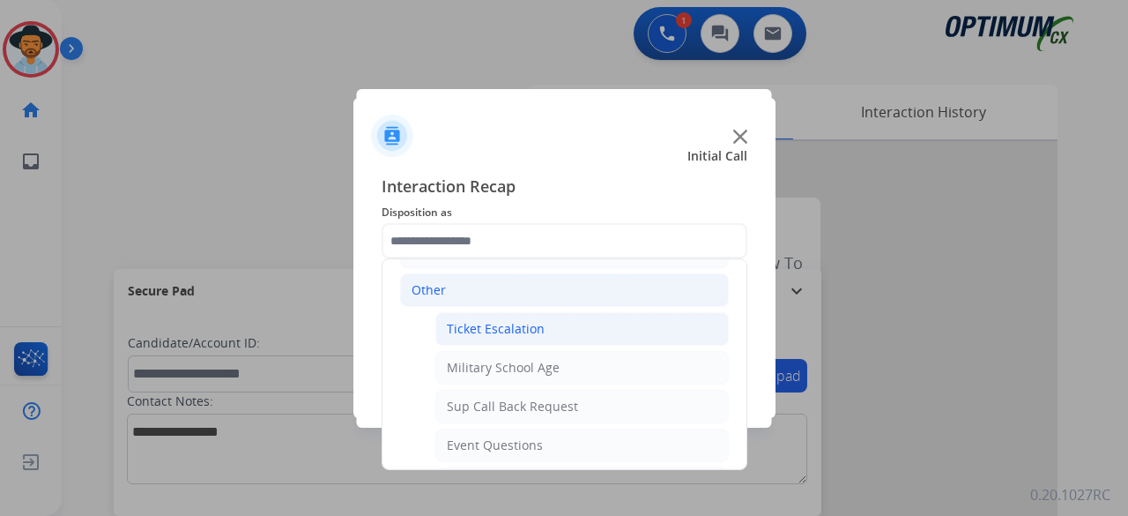
click at [510, 323] on div "Ticket Escalation" at bounding box center [496, 329] width 98 height 18
type input "**********"
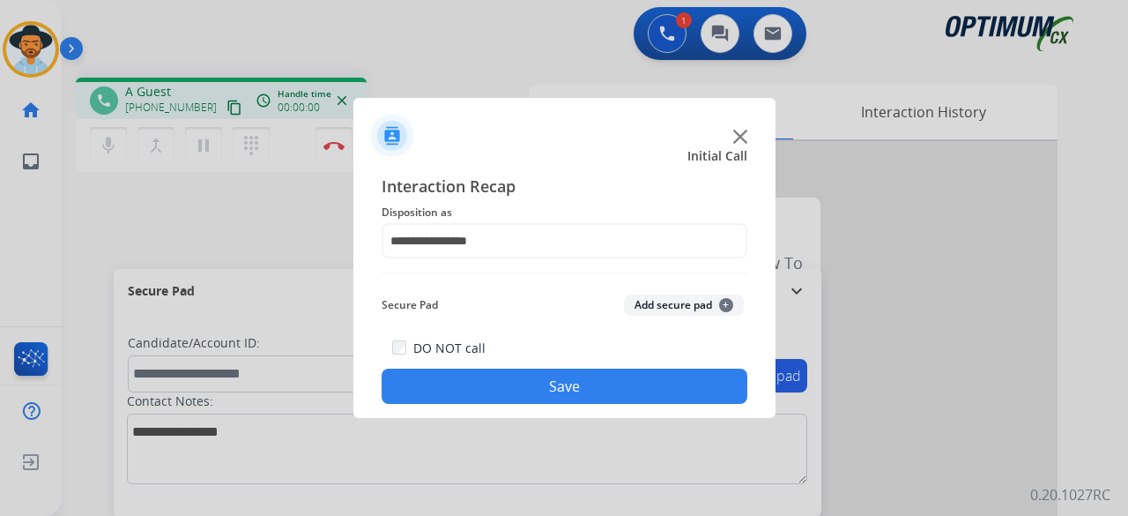
click at [692, 301] on button "Add secure pad +" at bounding box center [684, 304] width 120 height 21
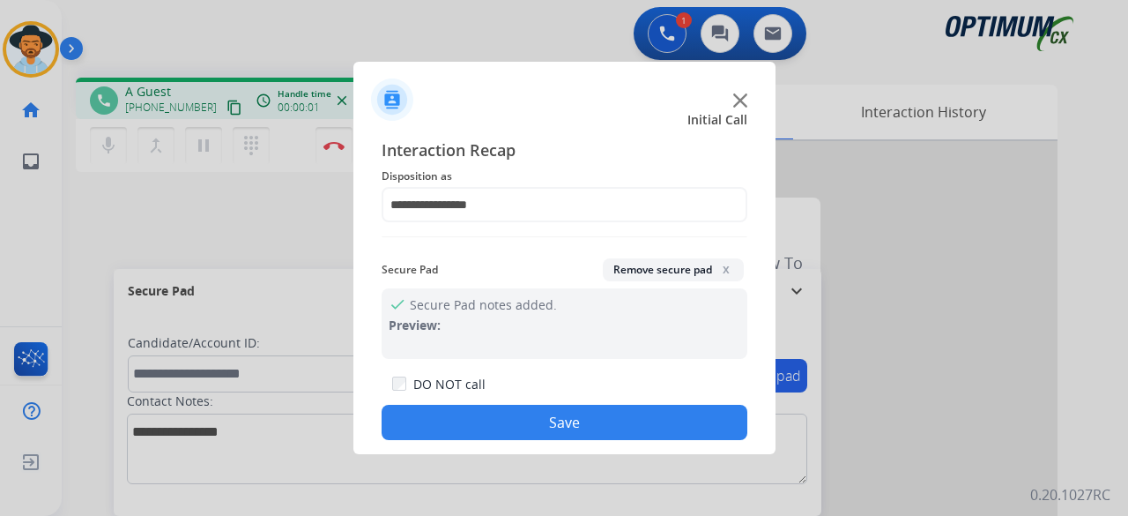
click at [747, 92] on div at bounding box center [564, 93] width 422 height 62
click at [739, 100] on img at bounding box center [740, 100] width 14 height 14
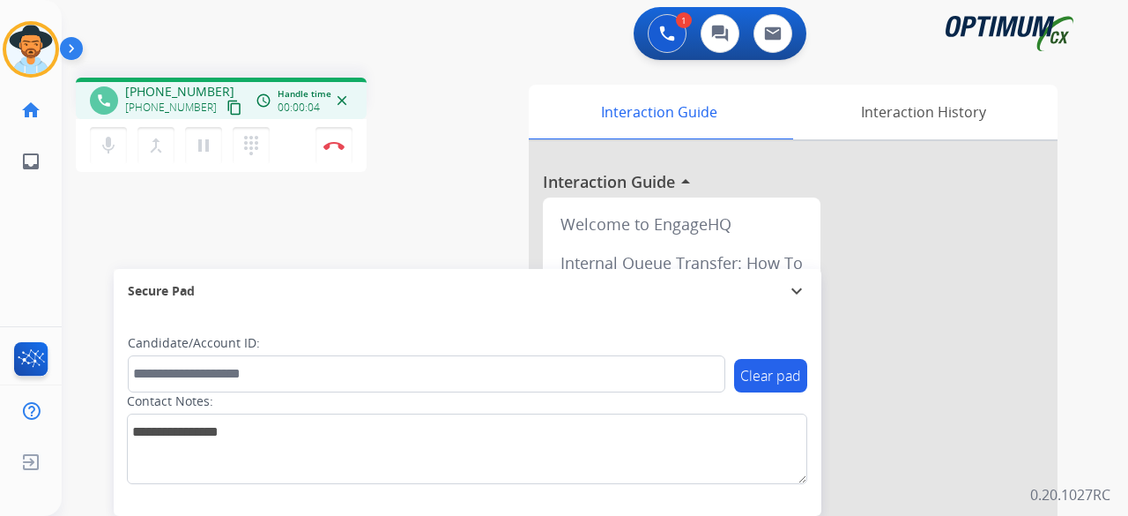
click at [227, 113] on mat-icon "content_copy" at bounding box center [235, 108] width 16 height 16
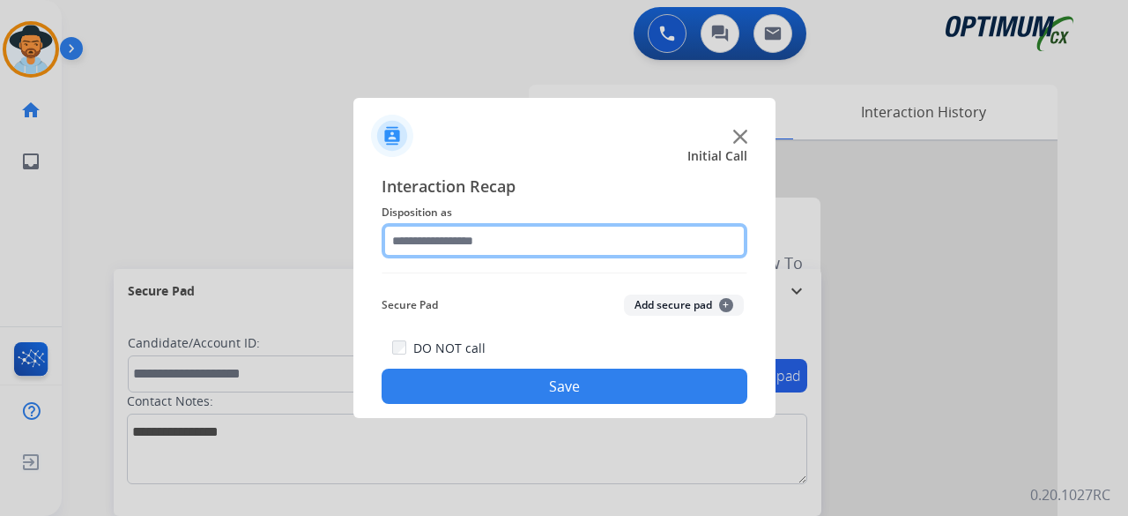
click at [541, 240] on input "text" at bounding box center [565, 240] width 366 height 35
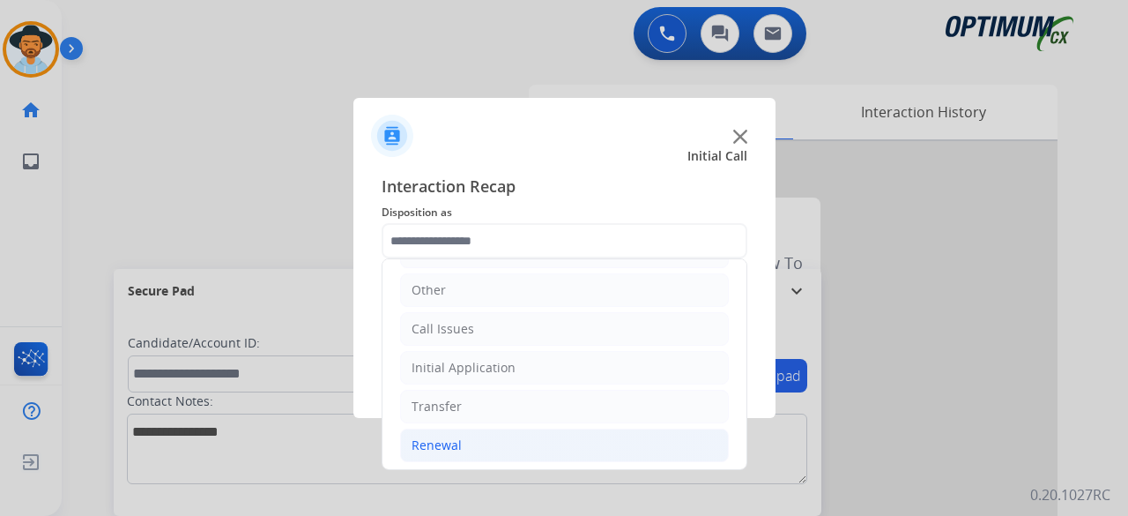
click at [480, 428] on li "Renewal" at bounding box center [564, 444] width 329 height 33
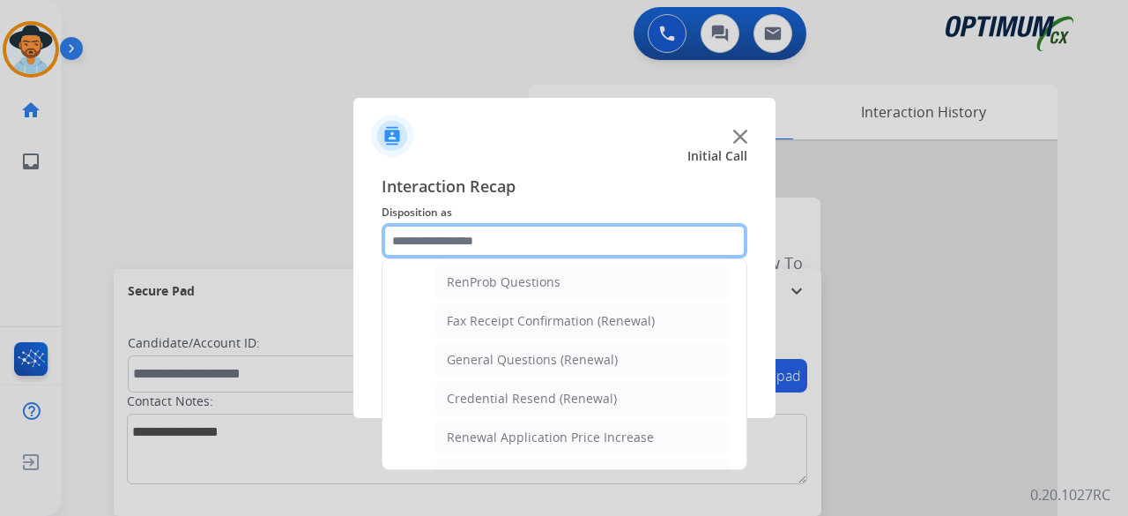
scroll to position [453, 0]
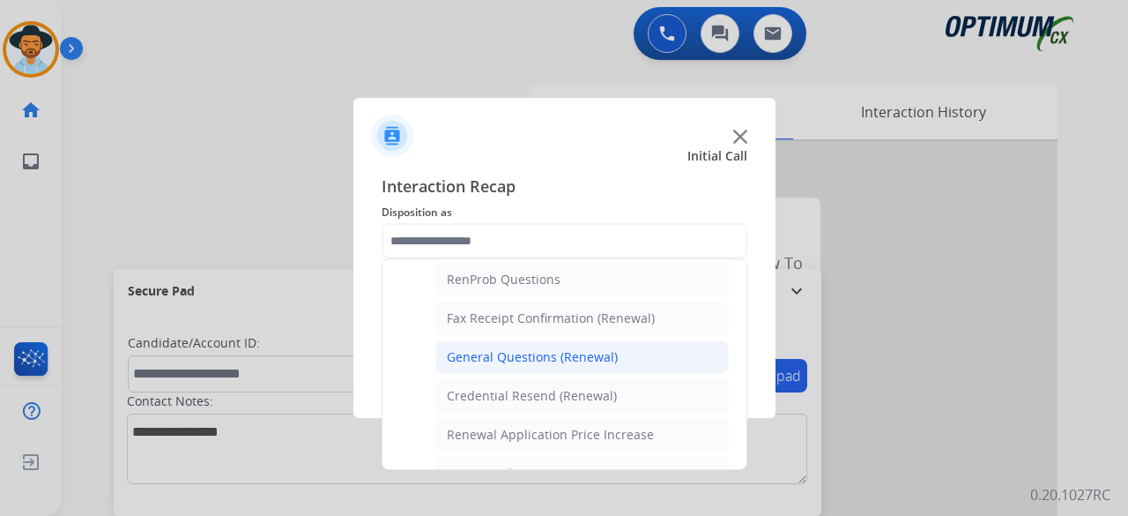
click at [595, 357] on div "General Questions (Renewal)" at bounding box center [532, 357] width 171 height 18
type input "**********"
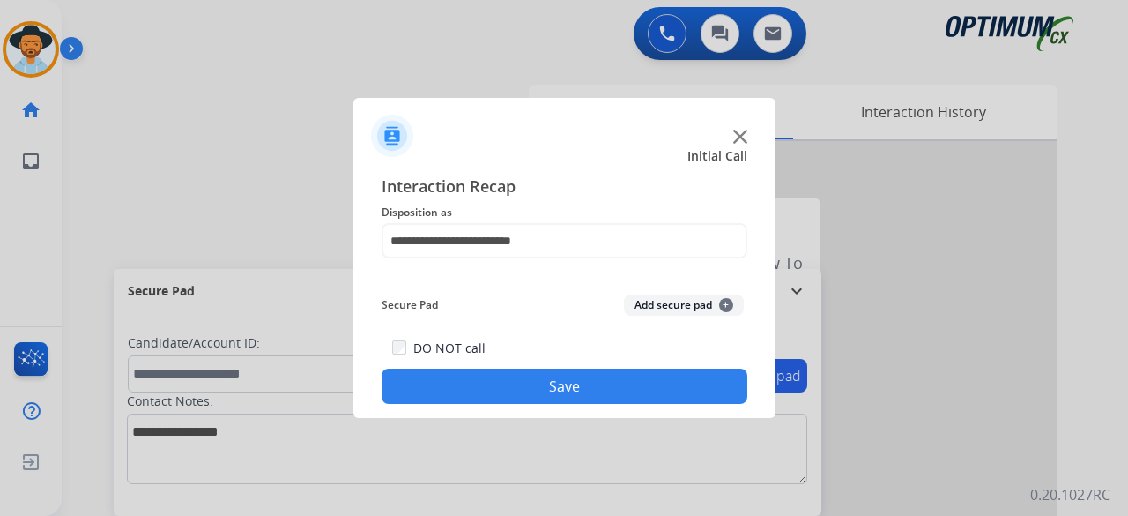
click at [700, 302] on button "Add secure pad +" at bounding box center [684, 304] width 120 height 21
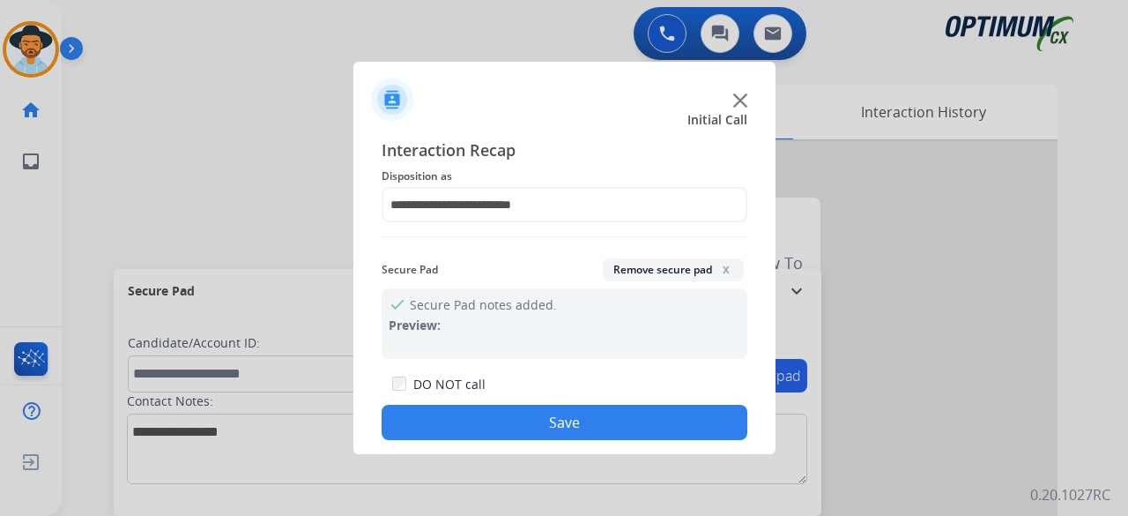
click at [594, 416] on button "Save" at bounding box center [565, 422] width 366 height 35
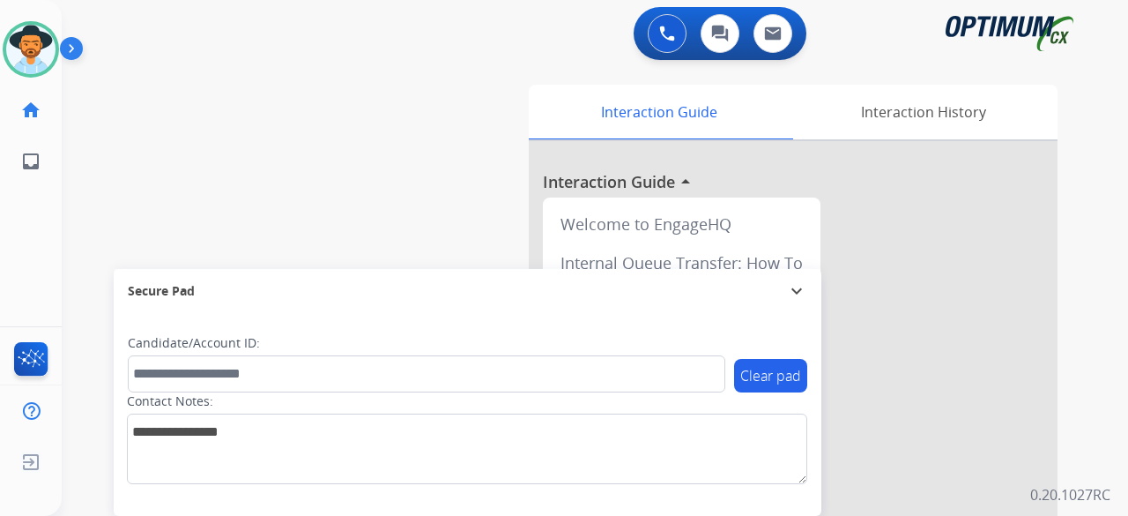
click at [107, 94] on div "swap_horiz Break voice bridge close_fullscreen Connect 3-Way Call merge_type Se…" at bounding box center [574, 430] width 1024 height 735
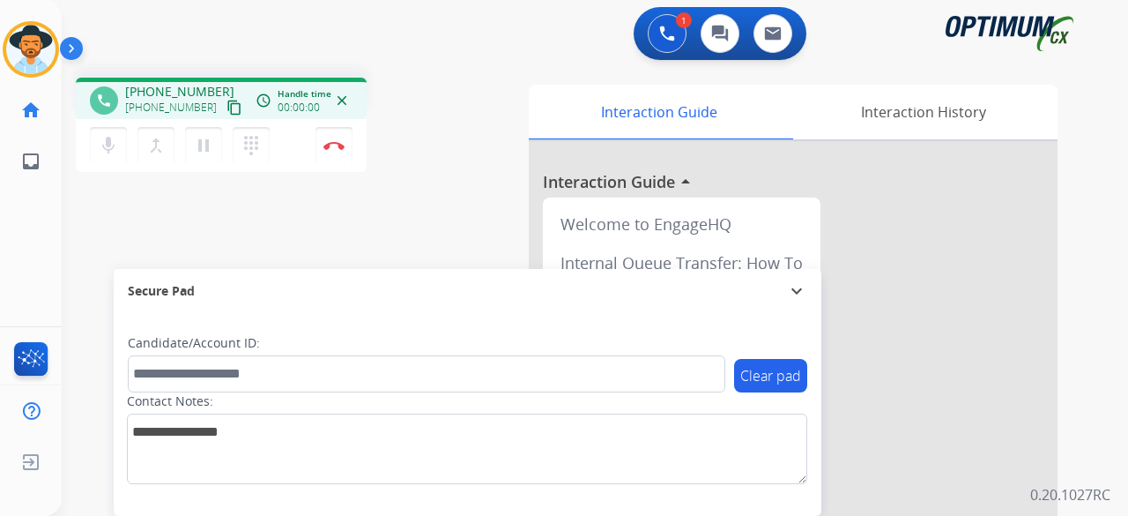
click at [227, 101] on mat-icon "content_copy" at bounding box center [235, 108] width 16 height 16
click at [338, 138] on button "Disconnect" at bounding box center [334, 145] width 37 height 37
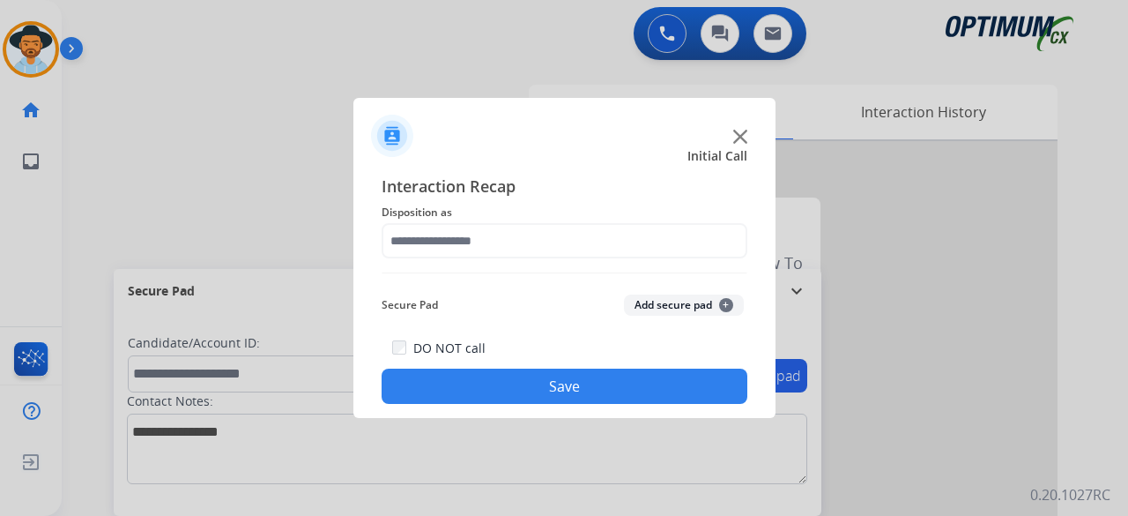
click at [735, 135] on img at bounding box center [740, 137] width 14 height 14
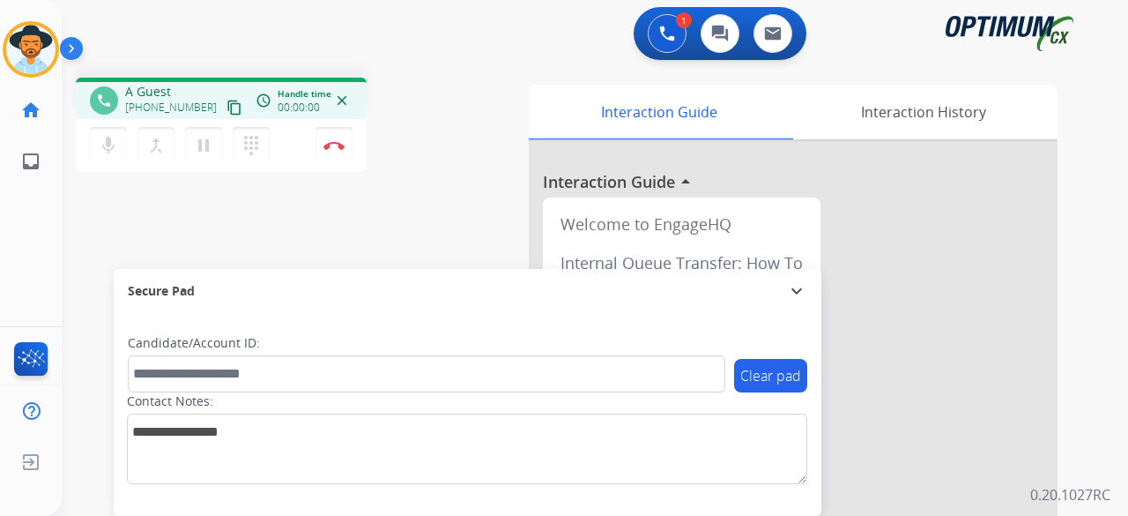
click at [227, 108] on mat-icon "content_copy" at bounding box center [235, 108] width 16 height 16
click at [338, 145] on img at bounding box center [333, 145] width 21 height 9
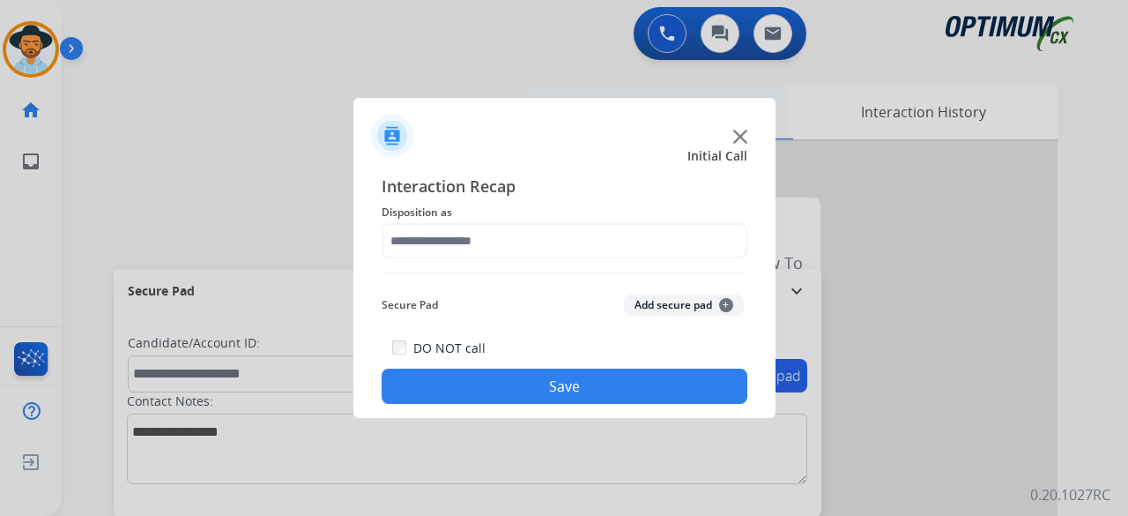
click at [740, 131] on img at bounding box center [740, 137] width 14 height 14
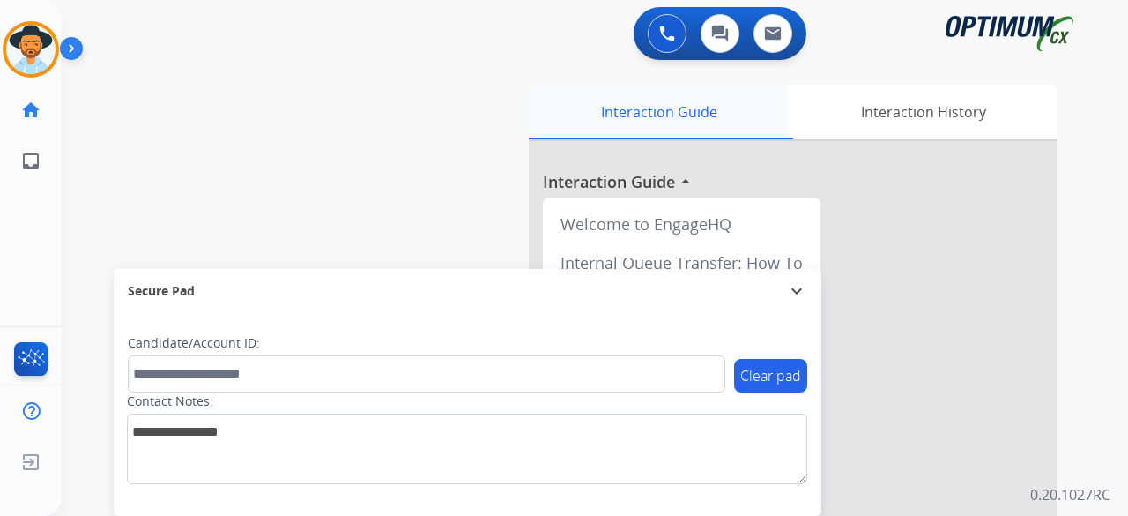
click at [739, 132] on div "Interaction Guide" at bounding box center [659, 112] width 260 height 55
click at [270, 134] on div "swap_horiz Break voice bridge close_fullscreen Connect 3-Way Call merge_type Se…" at bounding box center [574, 430] width 1024 height 735
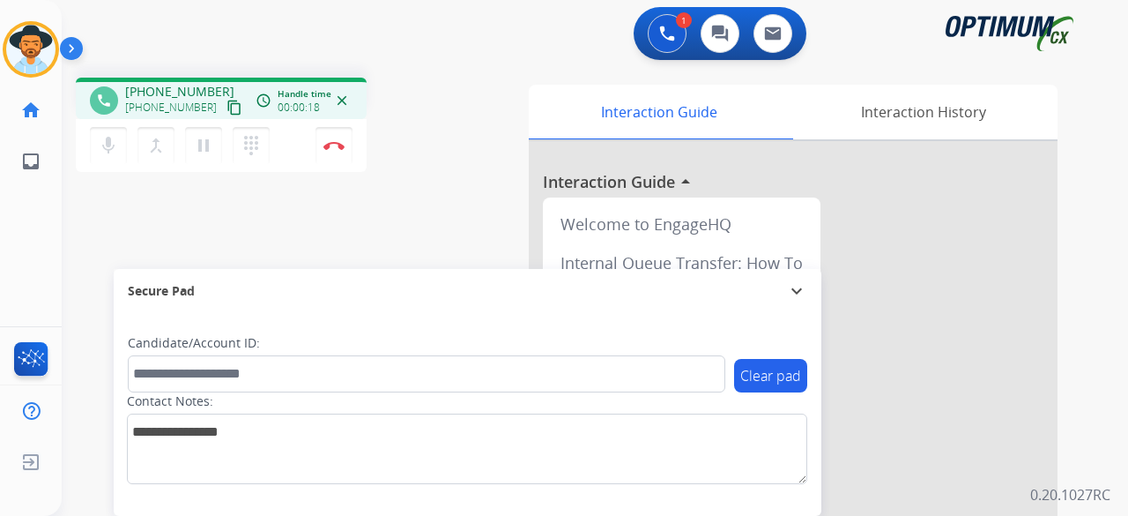
click at [227, 101] on mat-icon "content_copy" at bounding box center [235, 108] width 16 height 16
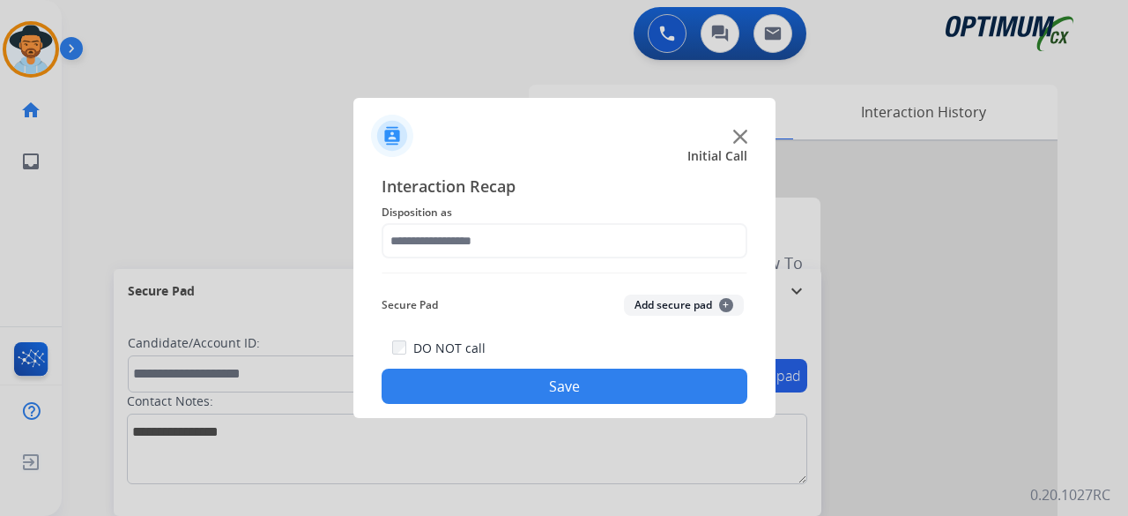
click at [745, 134] on img at bounding box center [740, 137] width 14 height 14
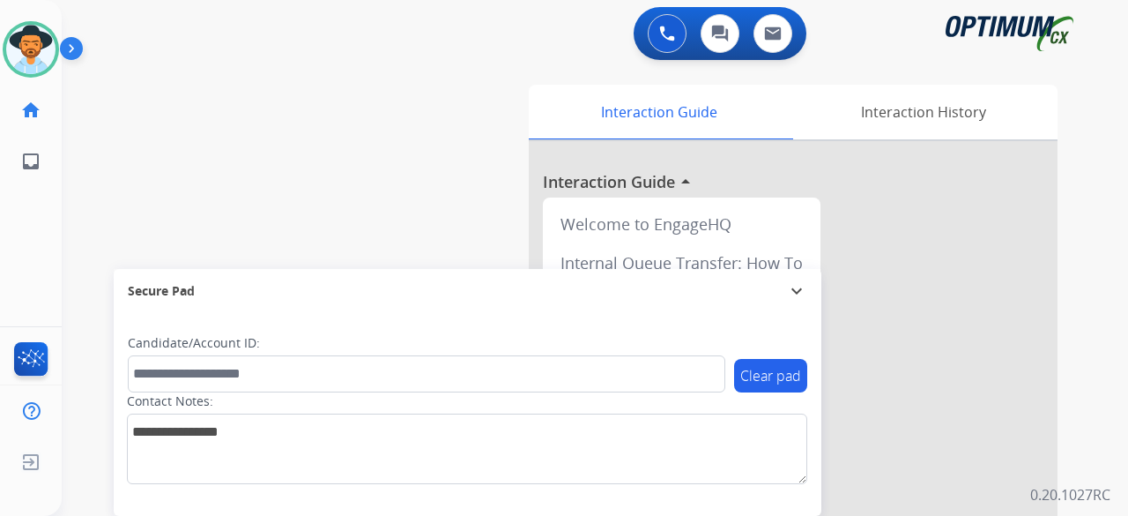
click at [196, 168] on div "swap_horiz Break voice bridge close_fullscreen Connect 3-Way Call merge_type Se…" at bounding box center [574, 430] width 1024 height 735
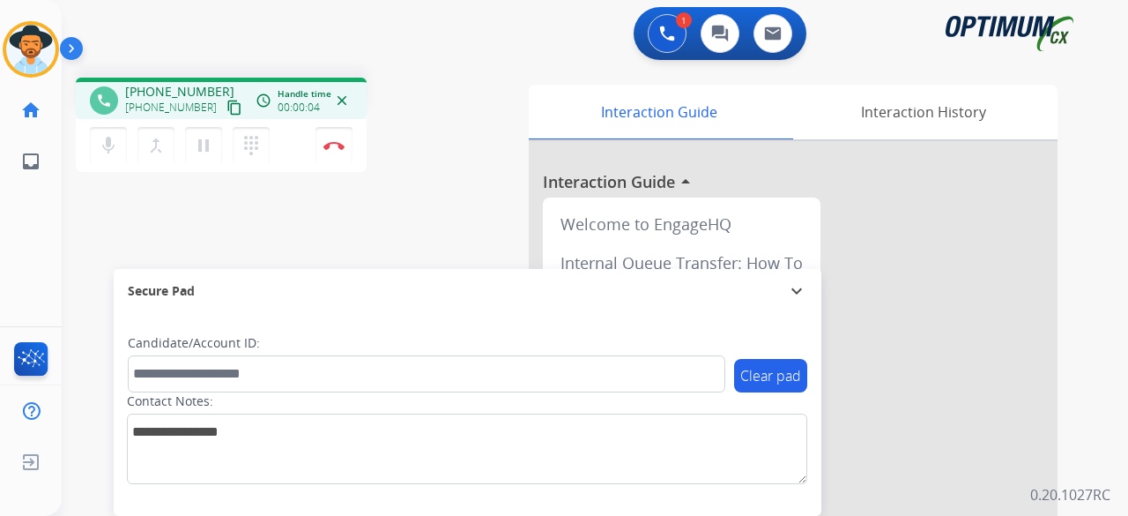
click at [227, 105] on mat-icon "content_copy" at bounding box center [235, 108] width 16 height 16
click at [335, 142] on img at bounding box center [333, 145] width 21 height 9
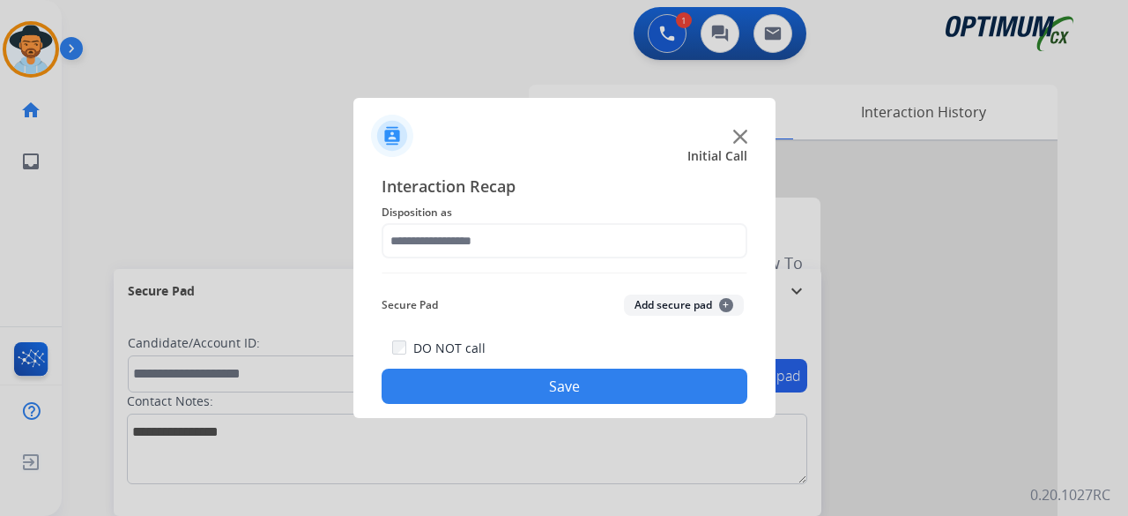
click at [735, 138] on img at bounding box center [740, 137] width 14 height 14
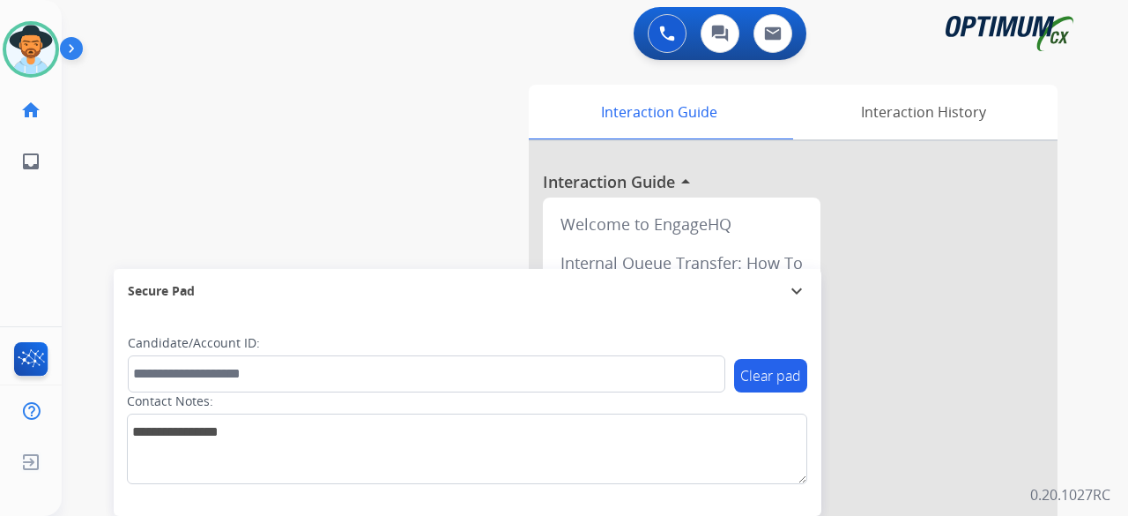
click at [735, 138] on div at bounding box center [661, 138] width 264 height 1
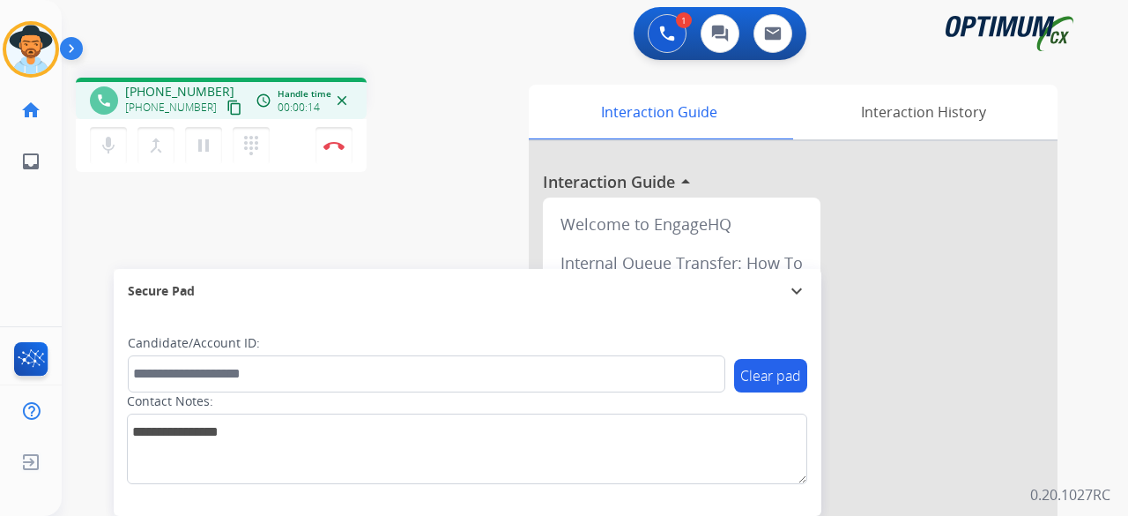
click at [227, 108] on mat-icon "content_copy" at bounding box center [235, 108] width 16 height 16
click at [324, 145] on img at bounding box center [333, 145] width 21 height 9
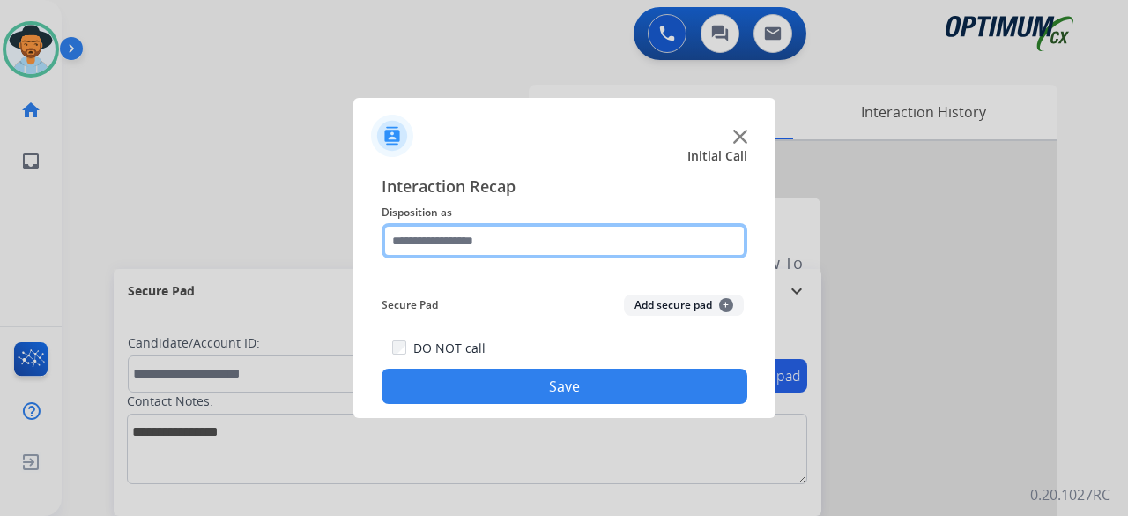
click at [625, 235] on input "text" at bounding box center [565, 240] width 366 height 35
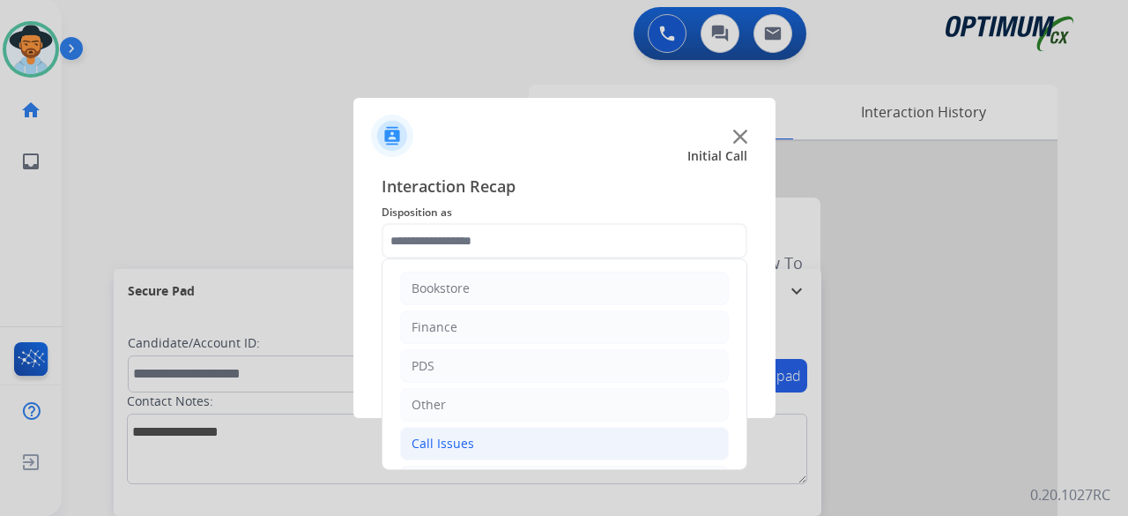
click at [486, 454] on li "Call Issues" at bounding box center [564, 443] width 329 height 33
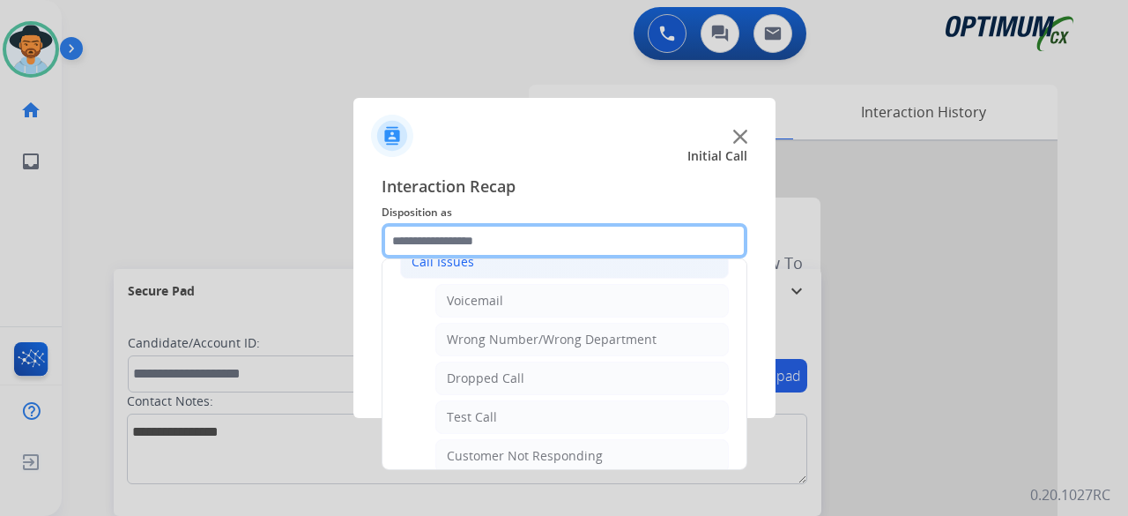
scroll to position [212, 0]
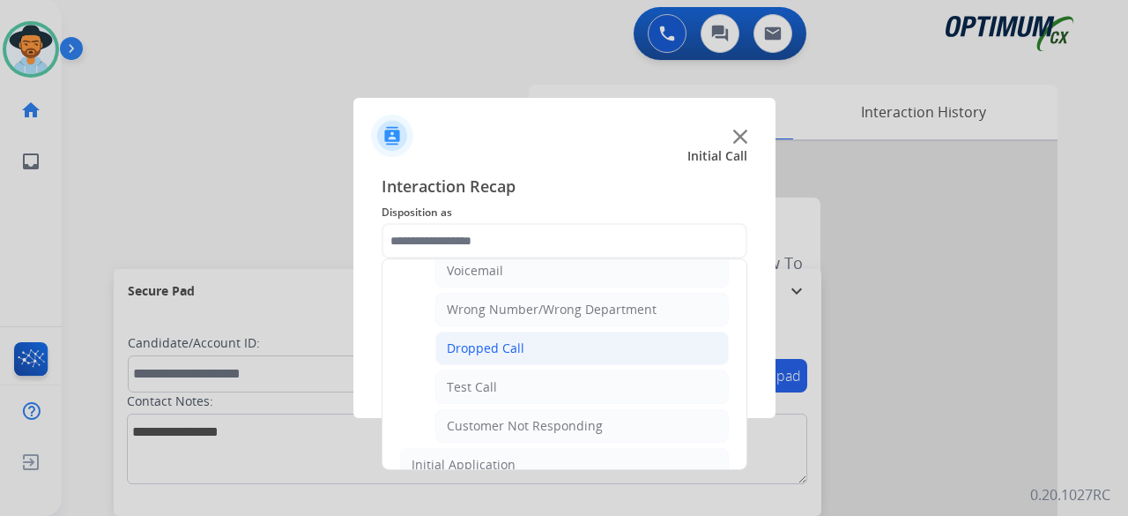
click at [527, 341] on li "Dropped Call" at bounding box center [581, 347] width 293 height 33
type input "**********"
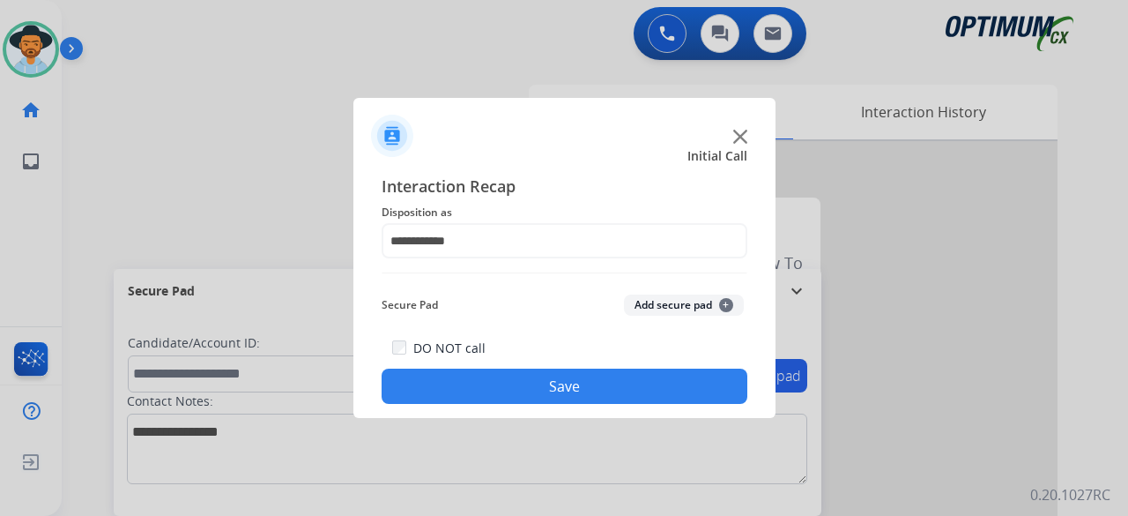
click at [676, 310] on button "Add secure pad +" at bounding box center [684, 304] width 120 height 21
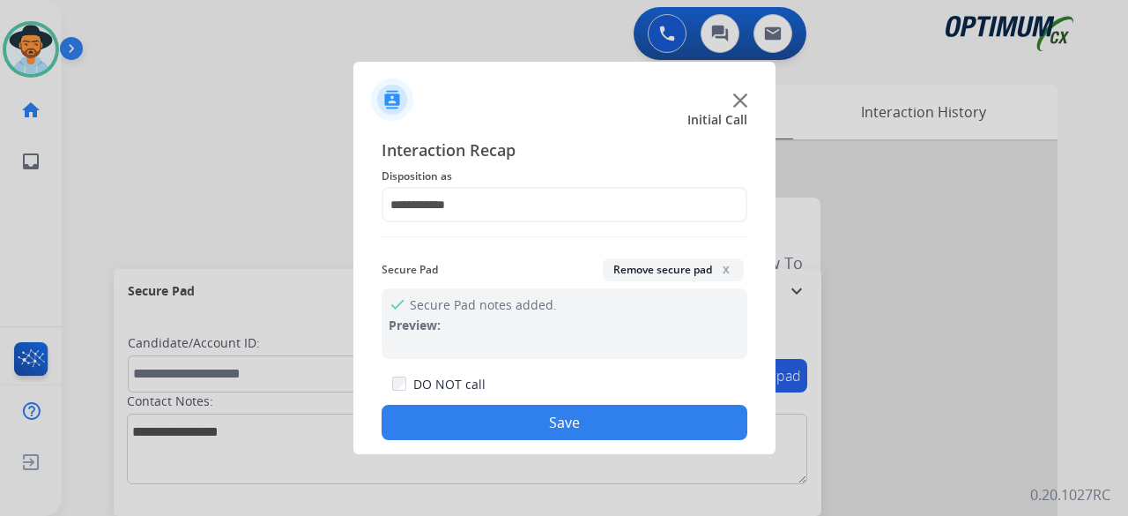
click at [583, 416] on button "Save" at bounding box center [565, 422] width 366 height 35
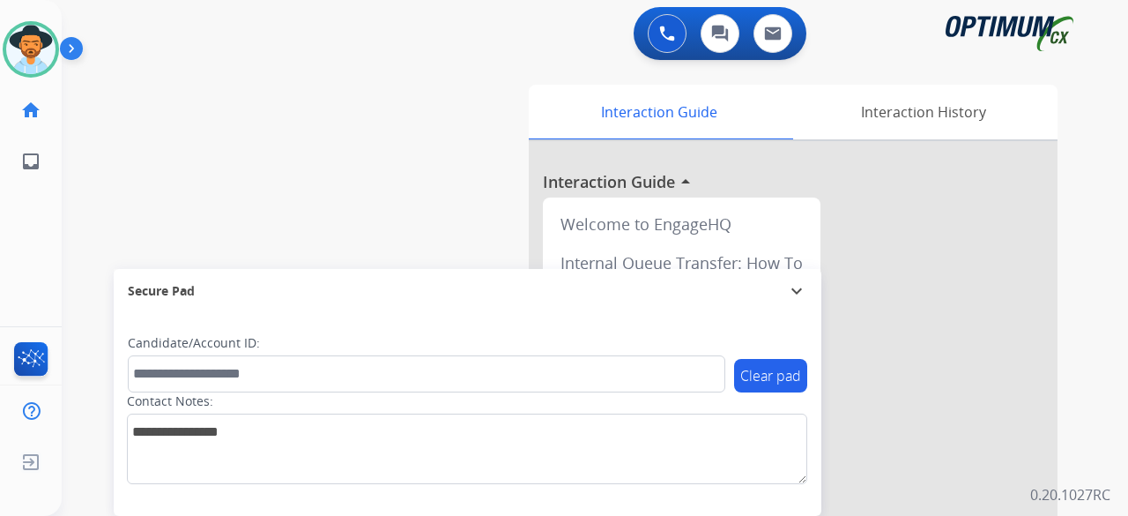
click at [238, 85] on div "swap_horiz Break voice bridge close_fullscreen Connect 3-Way Call merge_type Se…" at bounding box center [574, 430] width 1024 height 735
click at [31, 50] on img at bounding box center [30, 49] width 49 height 49
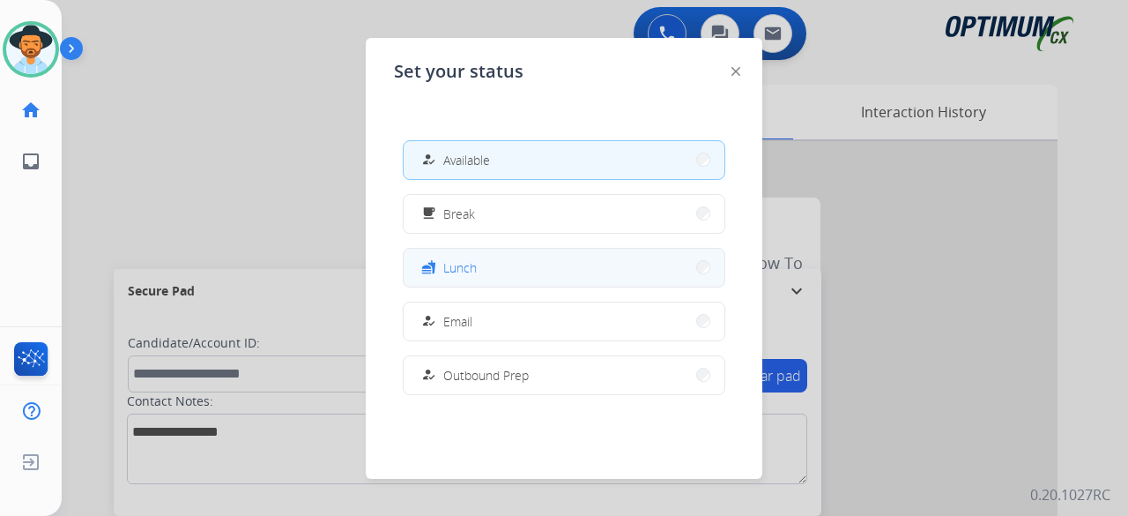
click at [511, 271] on button "fastfood Lunch" at bounding box center [564, 268] width 321 height 38
